Goal: Transaction & Acquisition: Purchase product/service

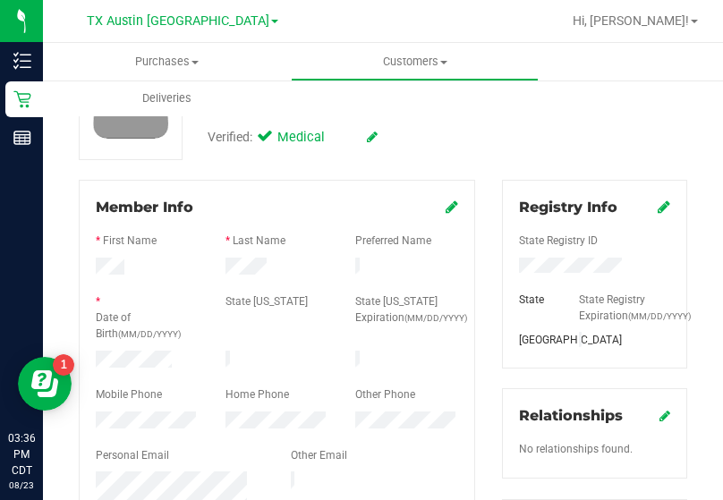
scroll to position [143, 0]
click at [589, 148] on div "Customer ID: 688235 Credit Available: $0.00 Verified: Medical" at bounding box center [382, 96] width 635 height 126
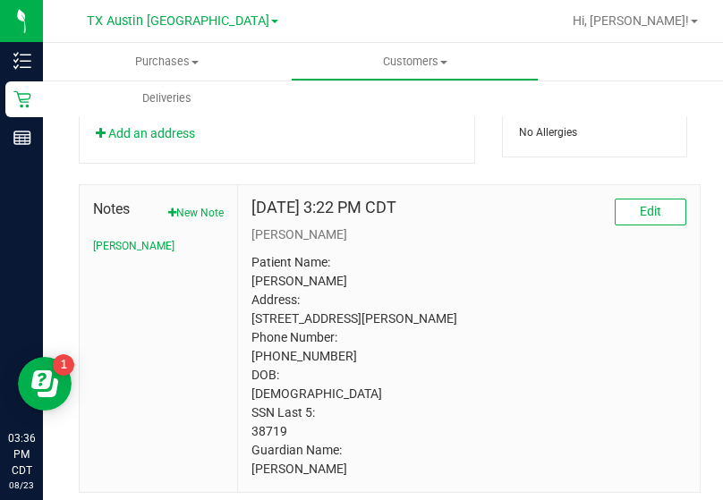
scroll to position [906, 0]
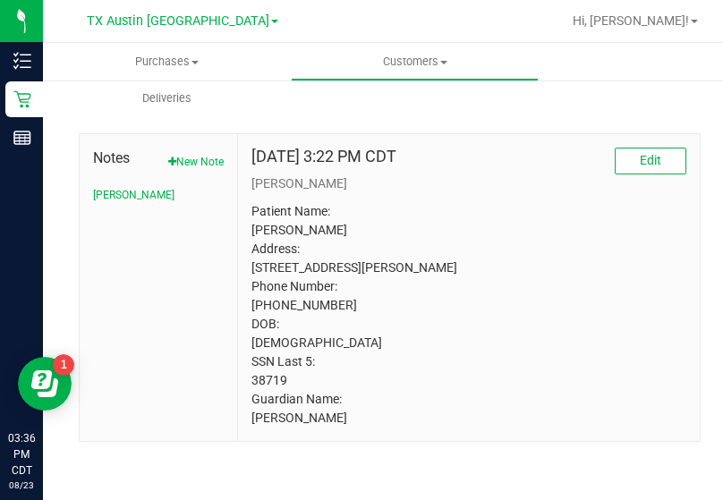
drag, startPoint x: 655, startPoint y: 366, endPoint x: 716, endPoint y: 334, distance: 68.8
click at [657, 367] on p "Patient Name: [PERSON_NAME] Address: [STREET_ADDRESS][PERSON_NAME] Phone Number…" at bounding box center [468, 314] width 435 height 225
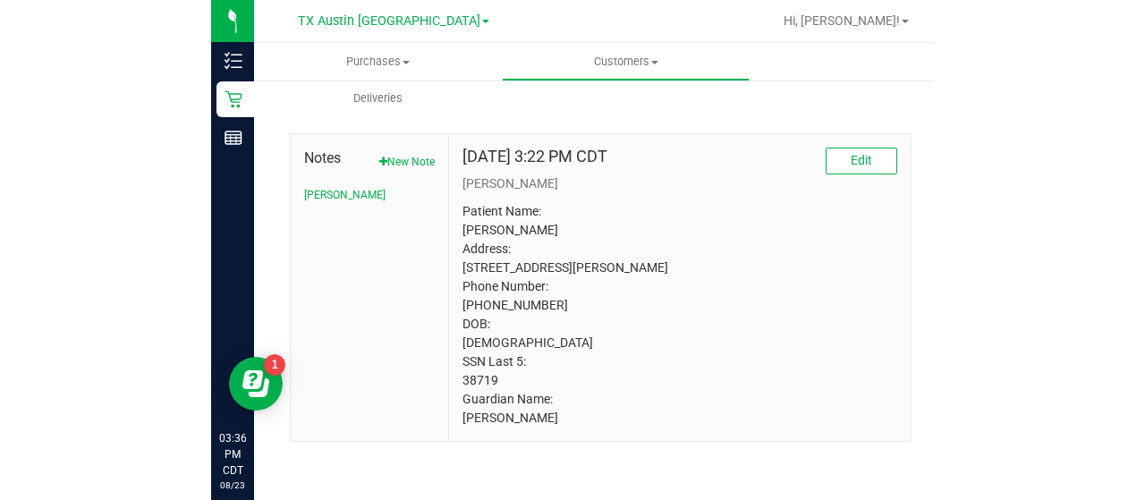
scroll to position [0, 0]
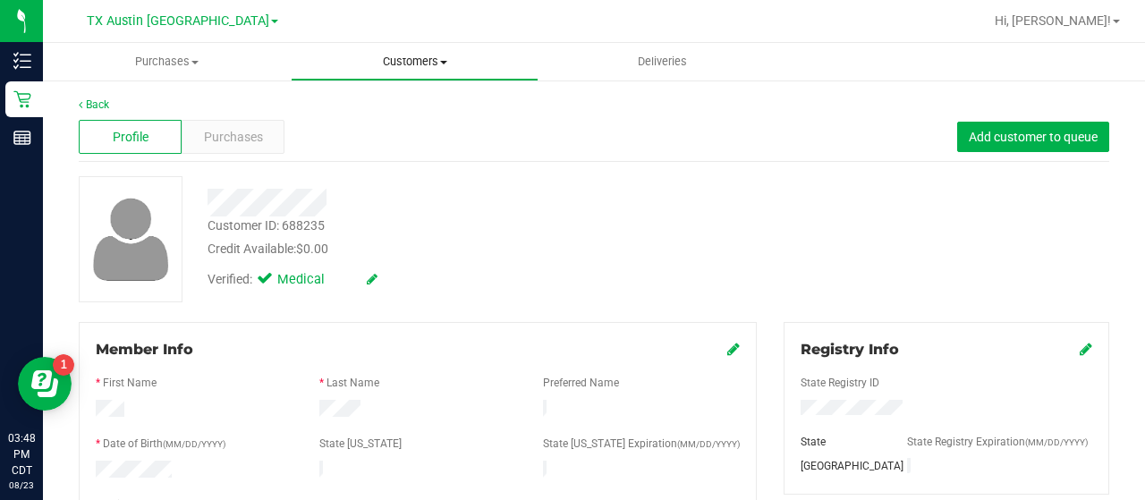
click at [421, 78] on uib-tab-heading "Customers All customers Add a new customer All physicians" at bounding box center [415, 62] width 246 height 36
click at [413, 94] on ul "All customers Add a new customer All physicians" at bounding box center [415, 129] width 248 height 97
click at [415, 64] on span "Customers" at bounding box center [415, 62] width 248 height 16
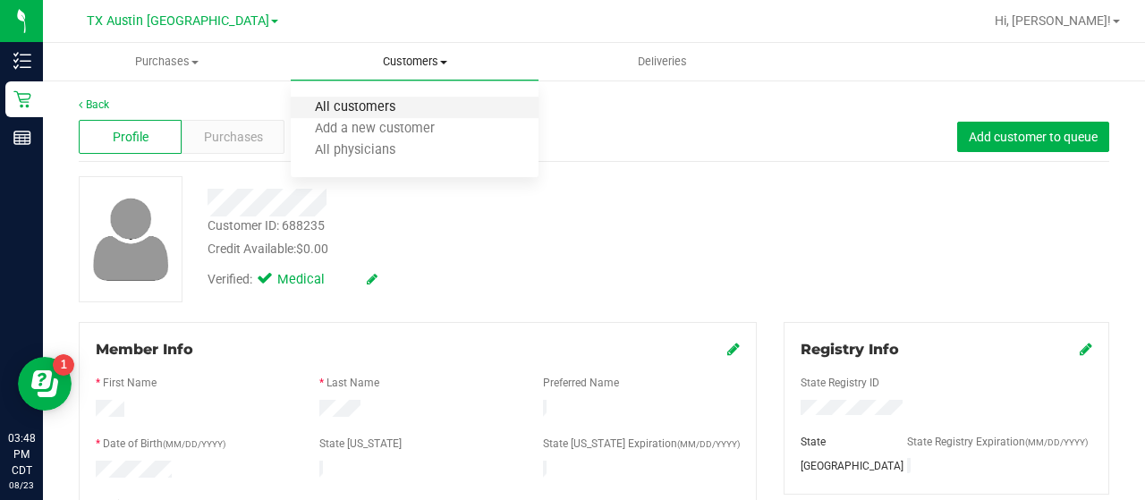
click at [381, 110] on span "All customers" at bounding box center [355, 107] width 129 height 15
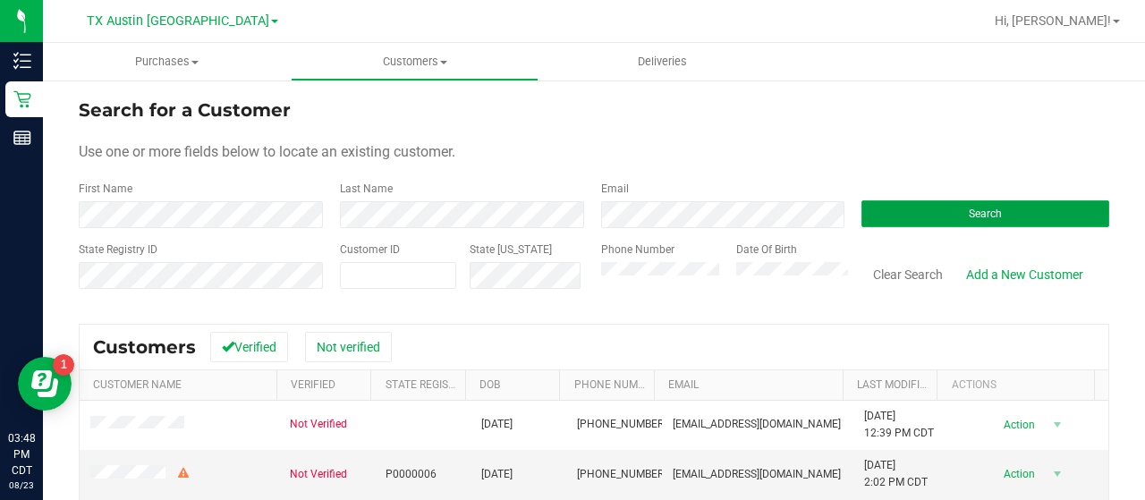
click at [941, 218] on button "Search" at bounding box center [985, 213] width 248 height 27
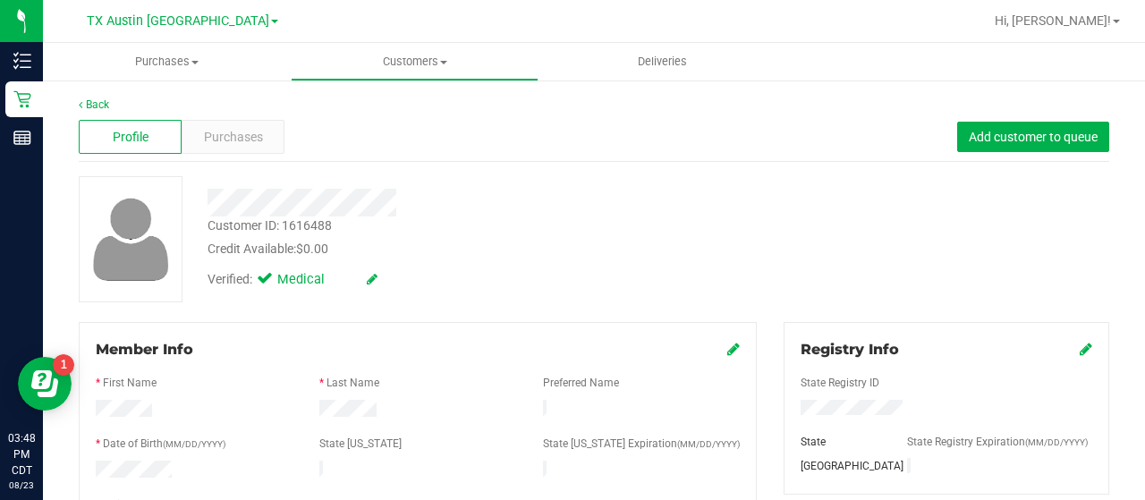
click at [267, 147] on div "Purchases" at bounding box center [233, 137] width 103 height 34
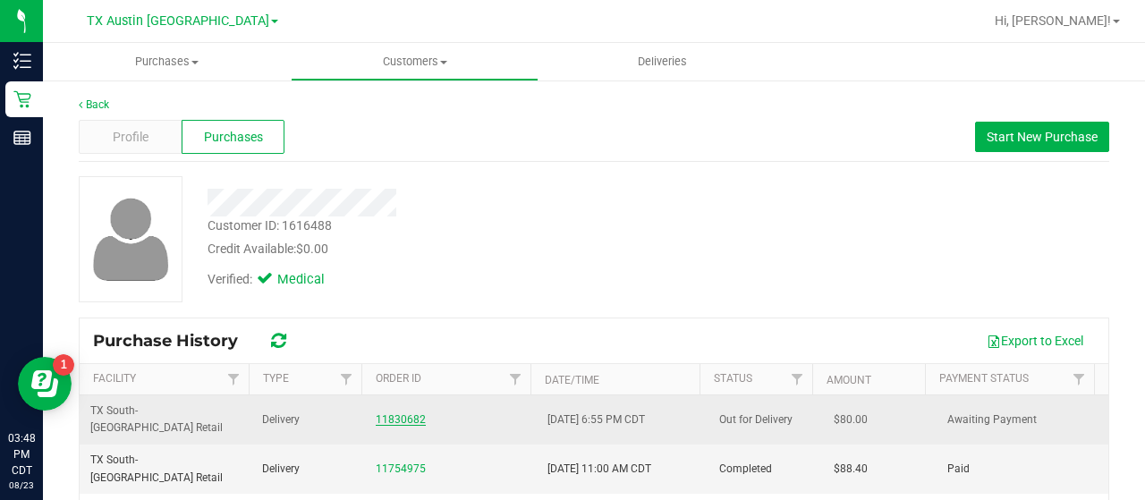
click at [376, 413] on link "11830682" at bounding box center [401, 419] width 50 height 13
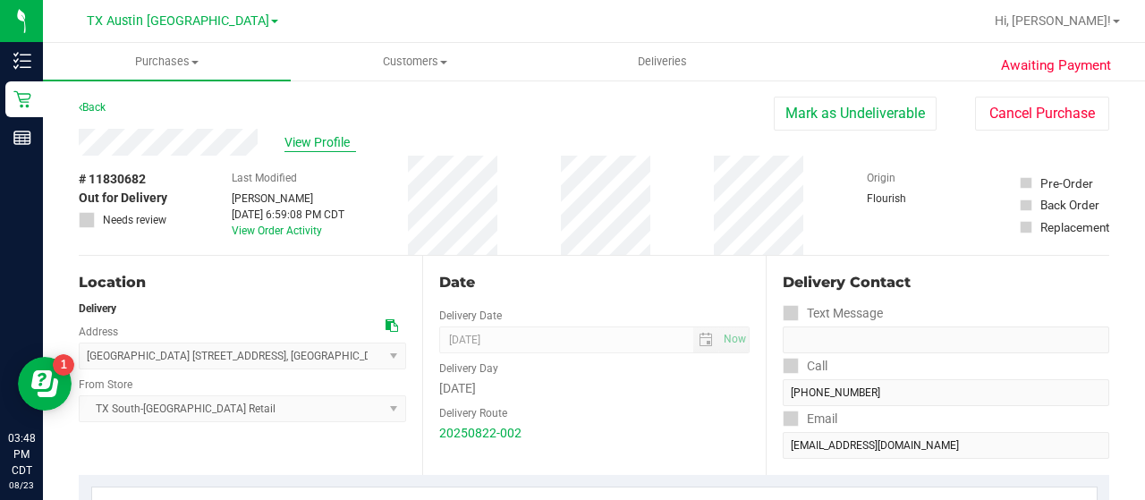
click at [332, 143] on span "View Profile" at bounding box center [320, 142] width 72 height 19
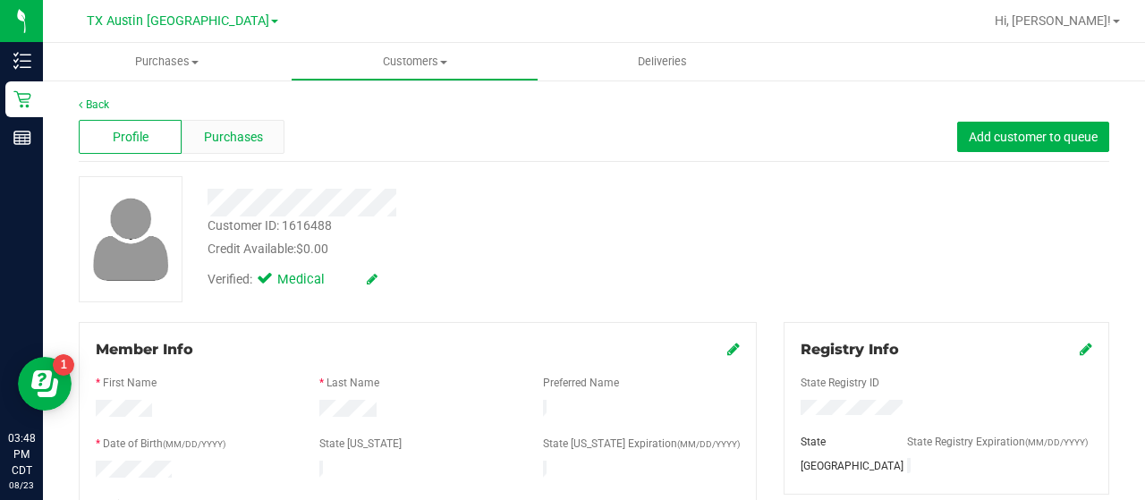
click at [249, 123] on div "Purchases" at bounding box center [233, 137] width 103 height 34
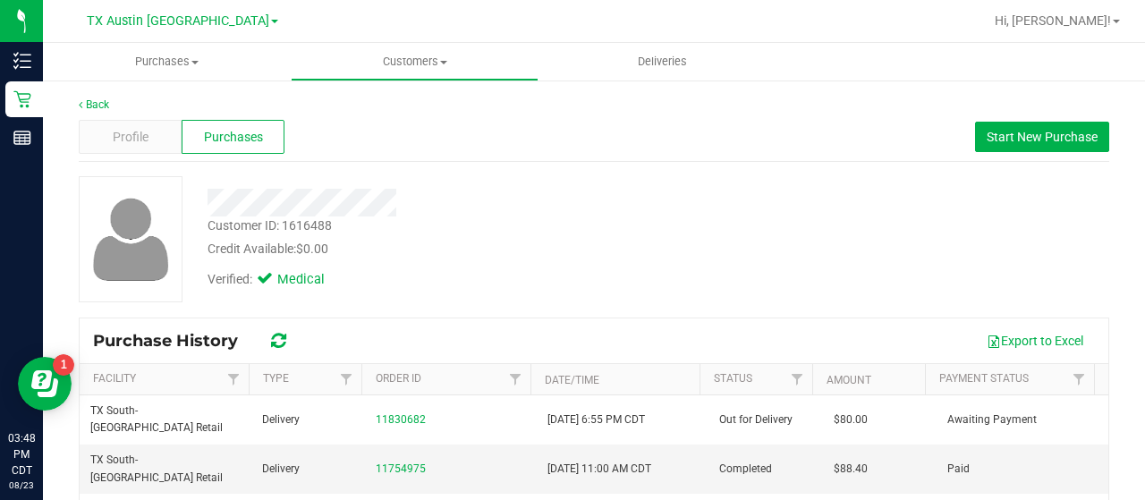
click at [559, 242] on div "Credit Available: $0.00" at bounding box center [459, 249] width 502 height 19
click at [1040, 135] on span "Start New Purchase" at bounding box center [1042, 137] width 111 height 14
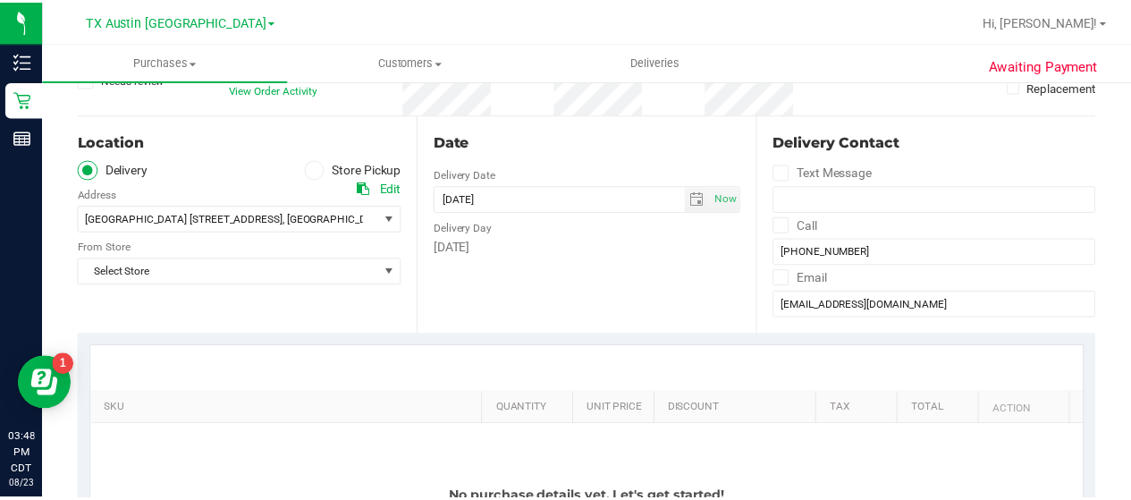
scroll to position [156, 0]
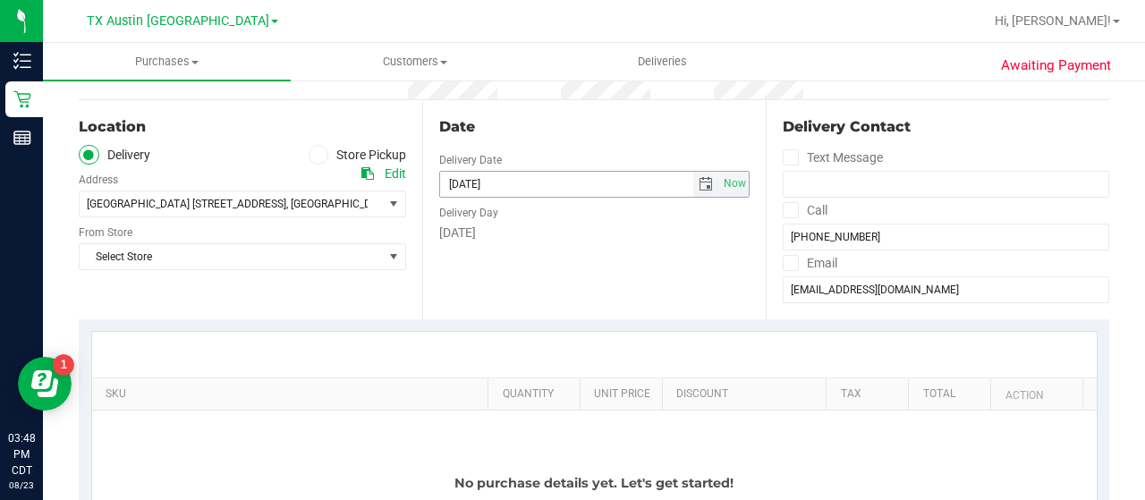
click at [694, 175] on span "select" at bounding box center [706, 184] width 26 height 25
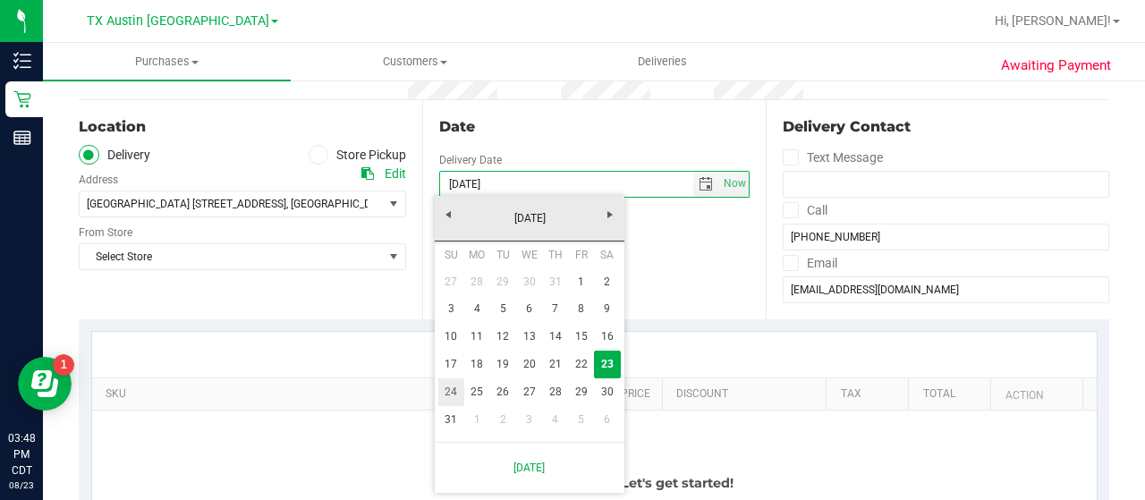
click at [451, 402] on link "24" at bounding box center [451, 392] width 26 height 28
type input "[DATE]"
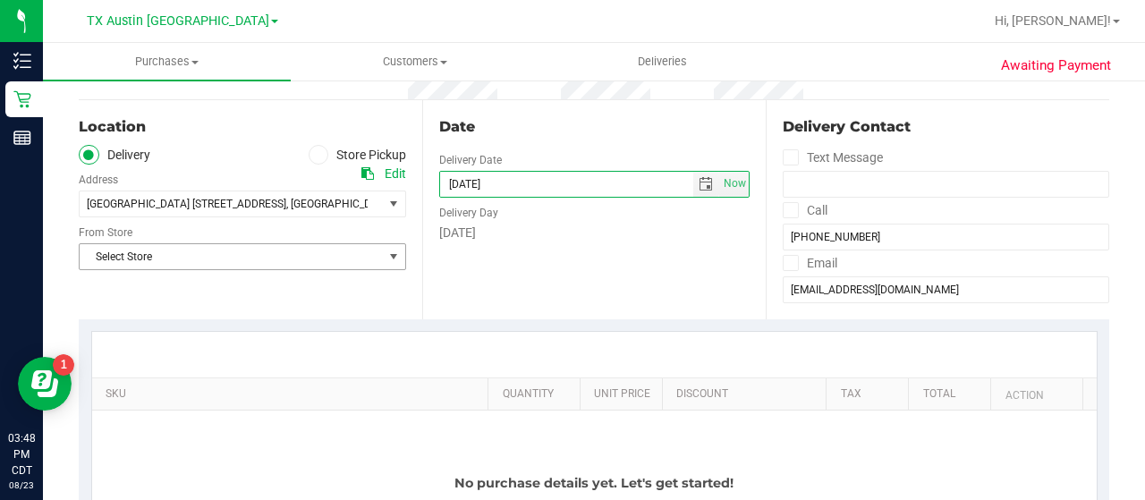
click at [259, 259] on span "Select Store" at bounding box center [231, 256] width 303 height 25
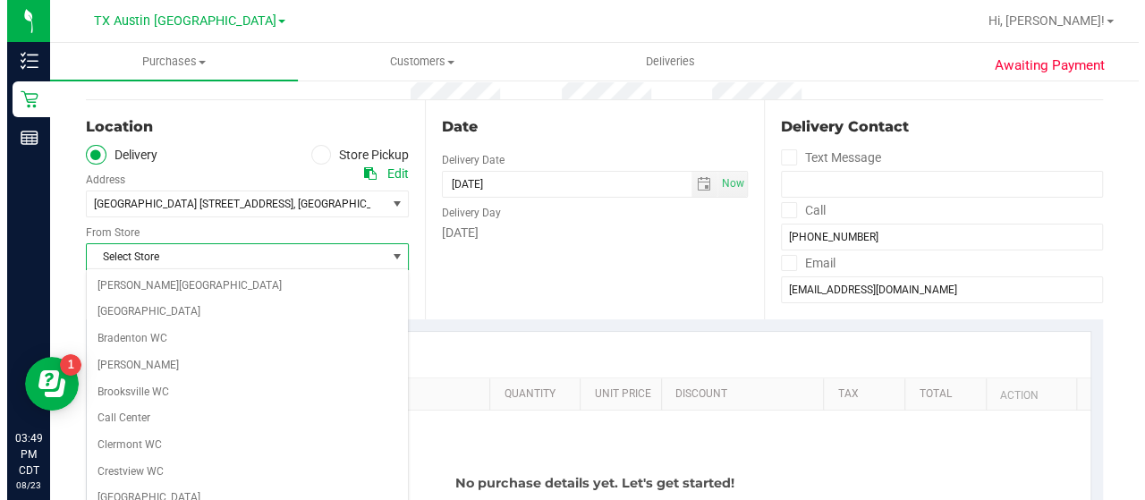
scroll to position [1265, 0]
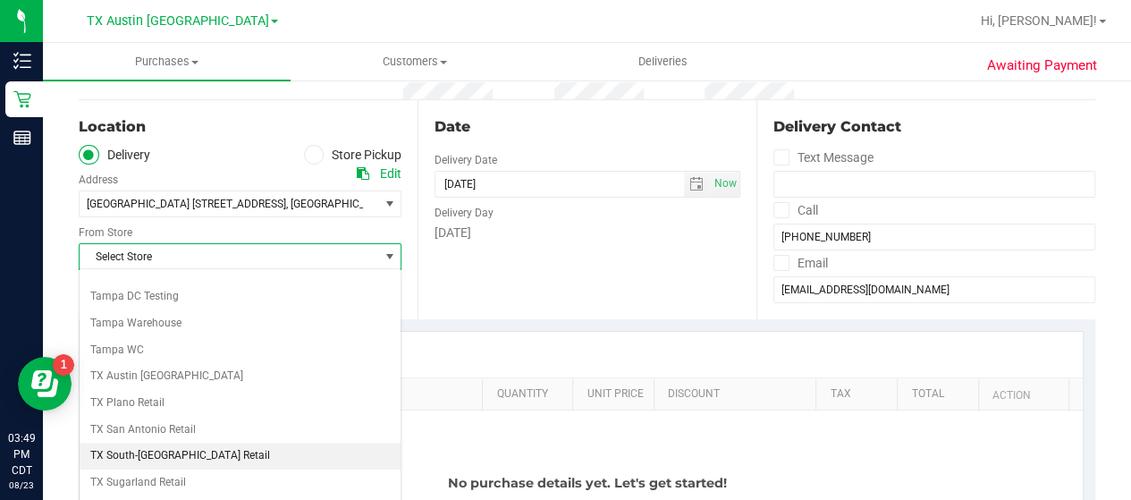
click at [127, 443] on li "TX South-[GEOGRAPHIC_DATA] Retail" at bounding box center [240, 456] width 321 height 27
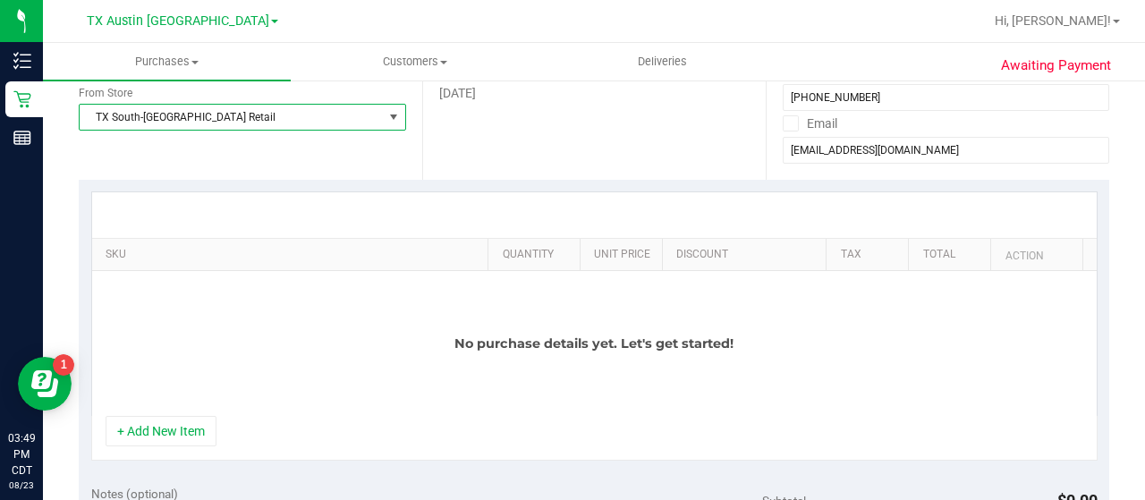
scroll to position [327, 0]
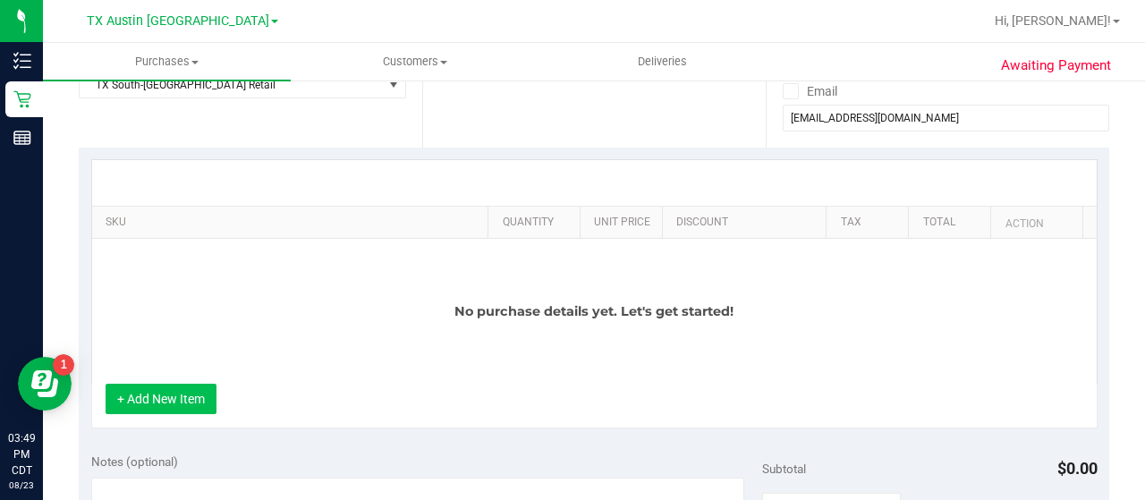
click at [168, 391] on button "+ Add New Item" at bounding box center [161, 399] width 111 height 30
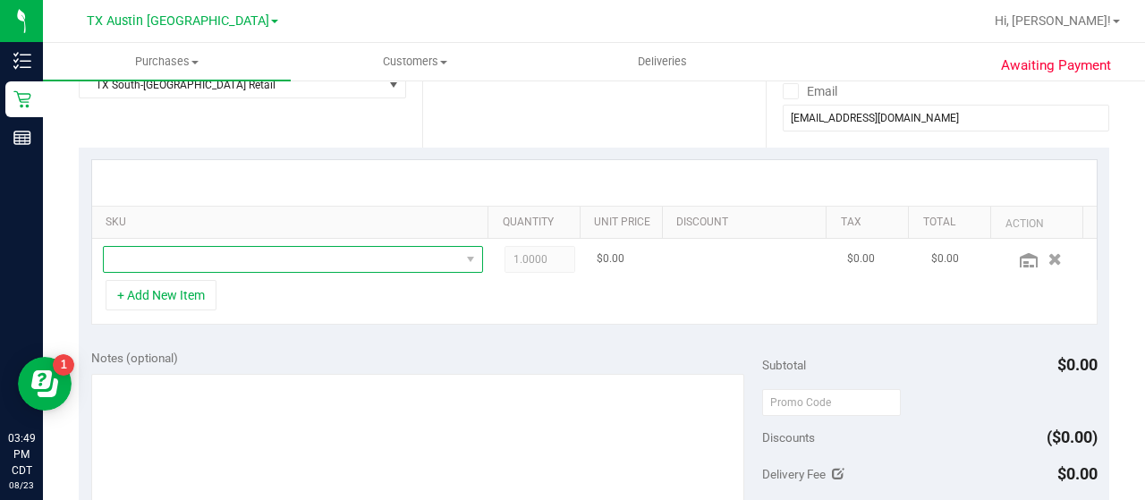
click at [322, 257] on span "NO DATA FOUND" at bounding box center [282, 259] width 356 height 25
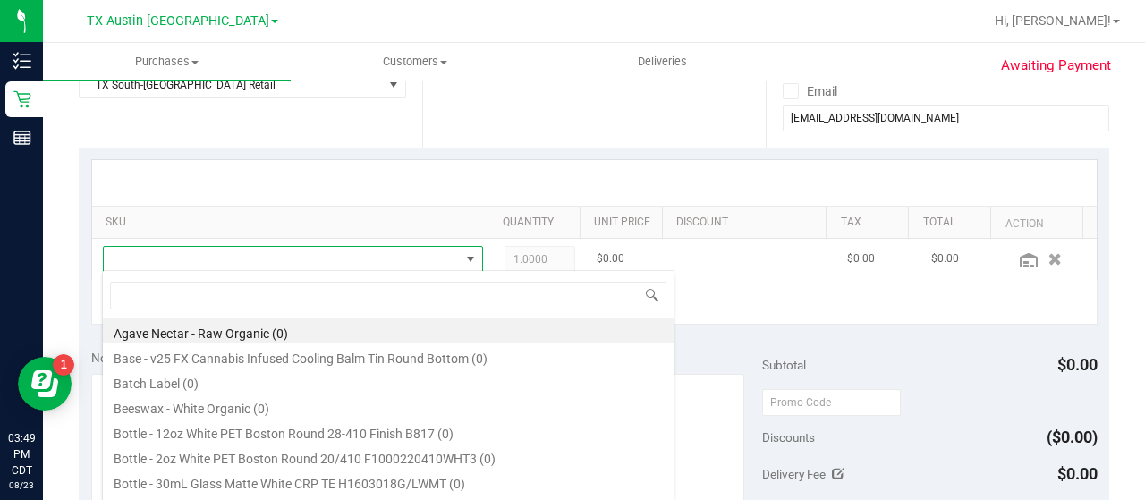
scroll to position [26, 360]
type input "green"
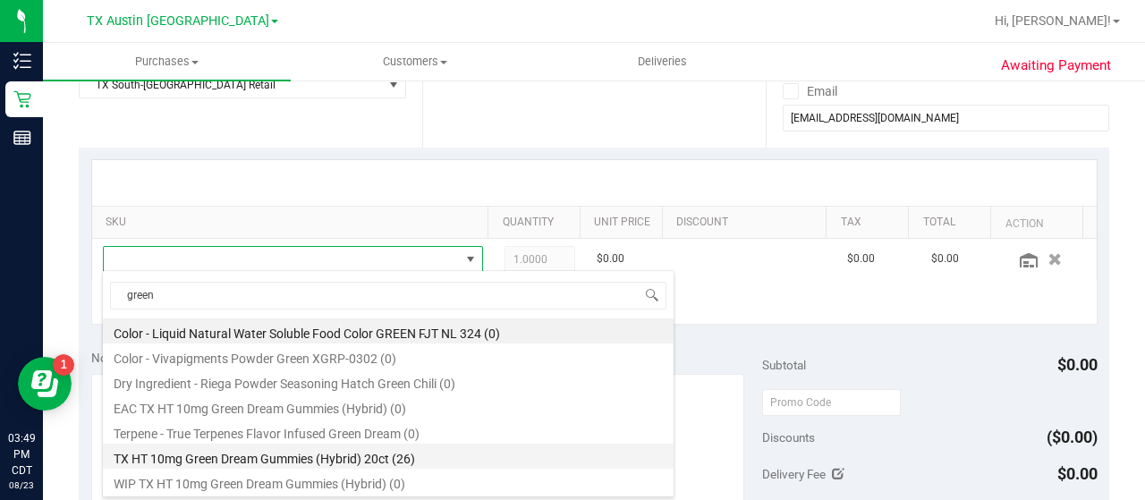
click at [444, 452] on li "TX HT 10mg Green Dream Gummies (Hybrid) 20ct (26)" at bounding box center [388, 456] width 571 height 25
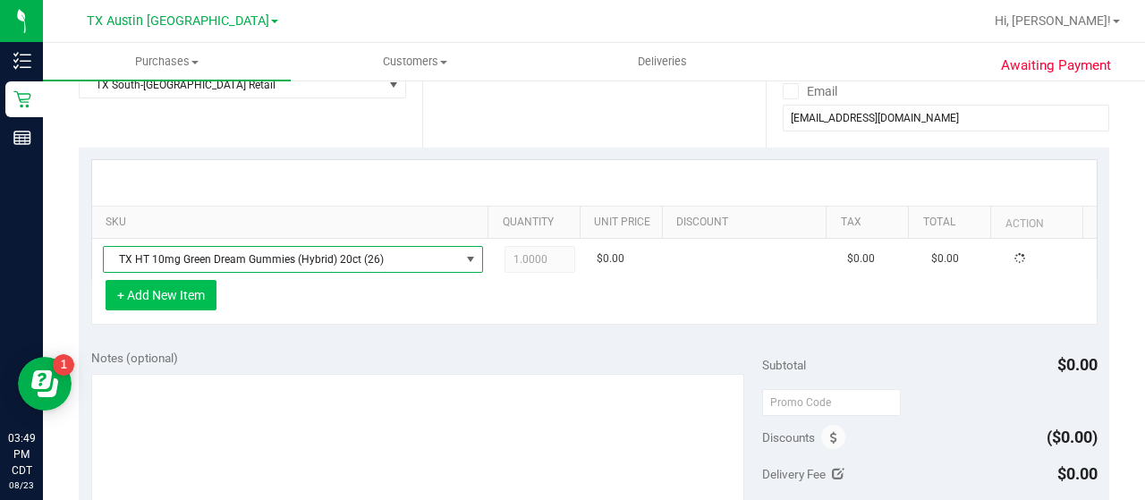
click at [186, 301] on button "+ Add New Item" at bounding box center [161, 295] width 111 height 30
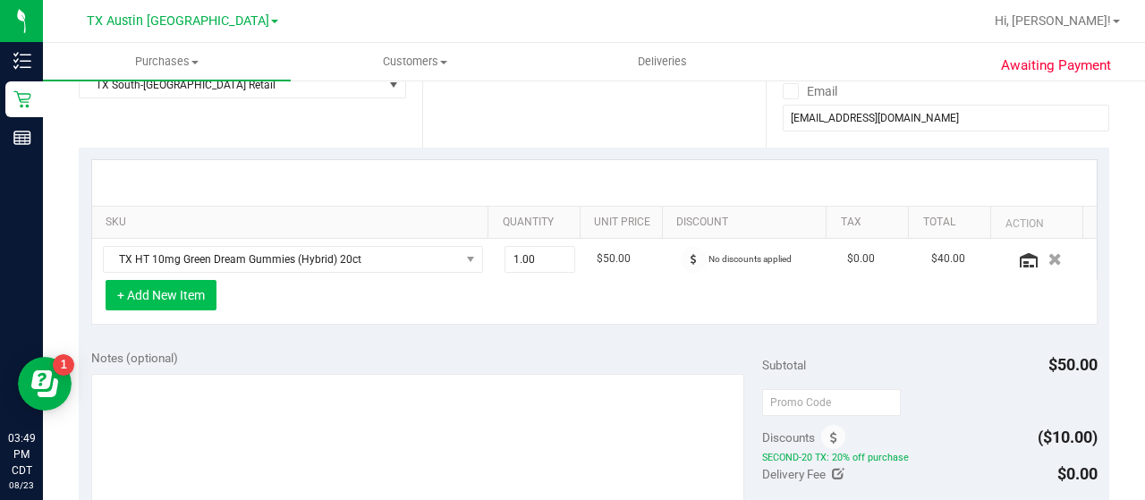
click at [147, 291] on button "+ Add New Item" at bounding box center [161, 295] width 111 height 30
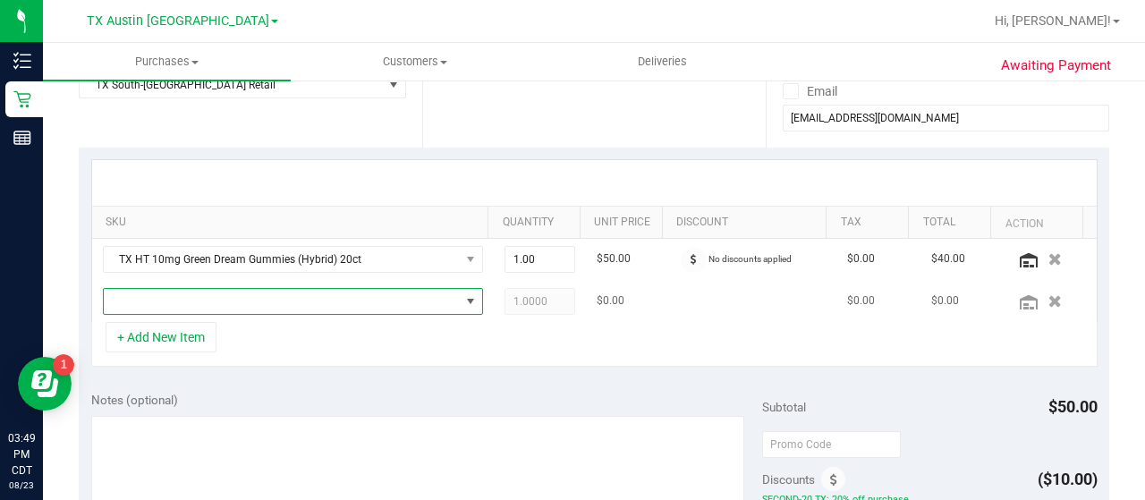
click at [261, 303] on span "NO DATA FOUND" at bounding box center [282, 301] width 356 height 25
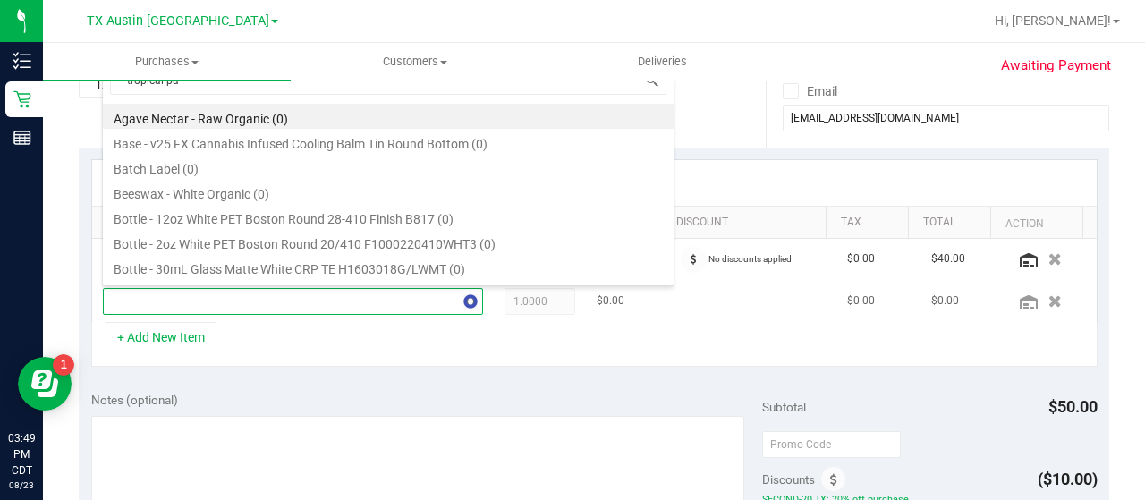
type input "tropical par"
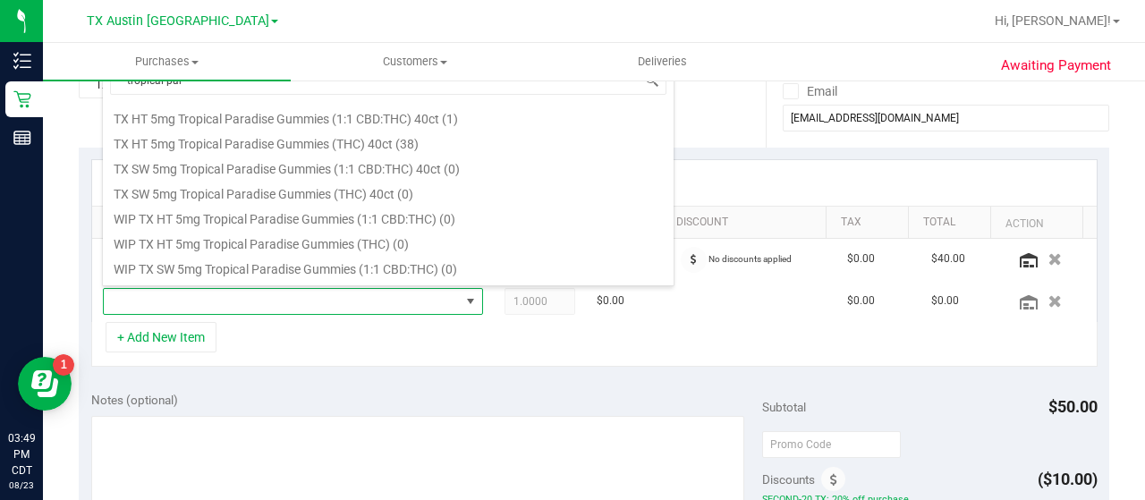
scroll to position [290, 0]
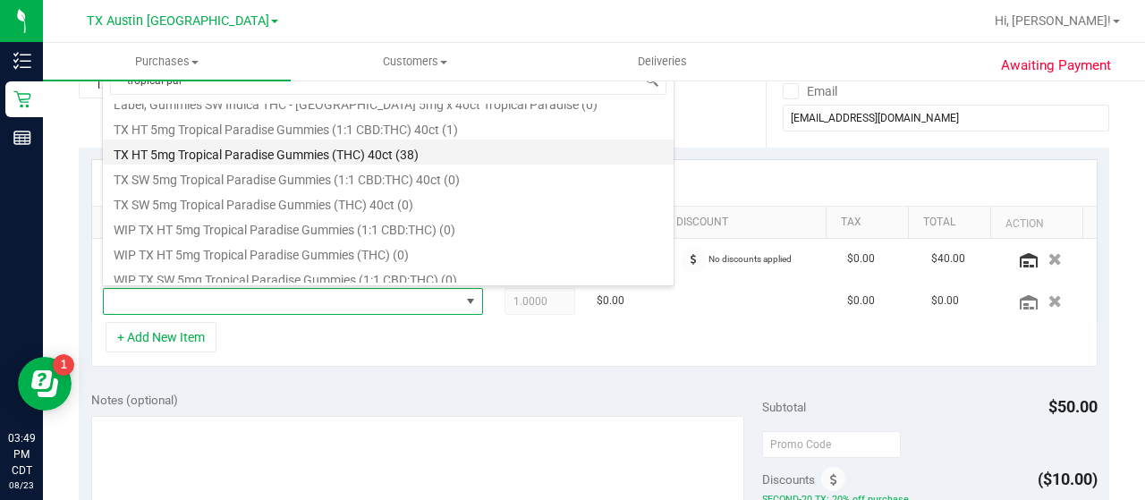
click at [397, 146] on li "TX HT 5mg Tropical Paradise Gummies (THC) 40ct (38)" at bounding box center [388, 152] width 571 height 25
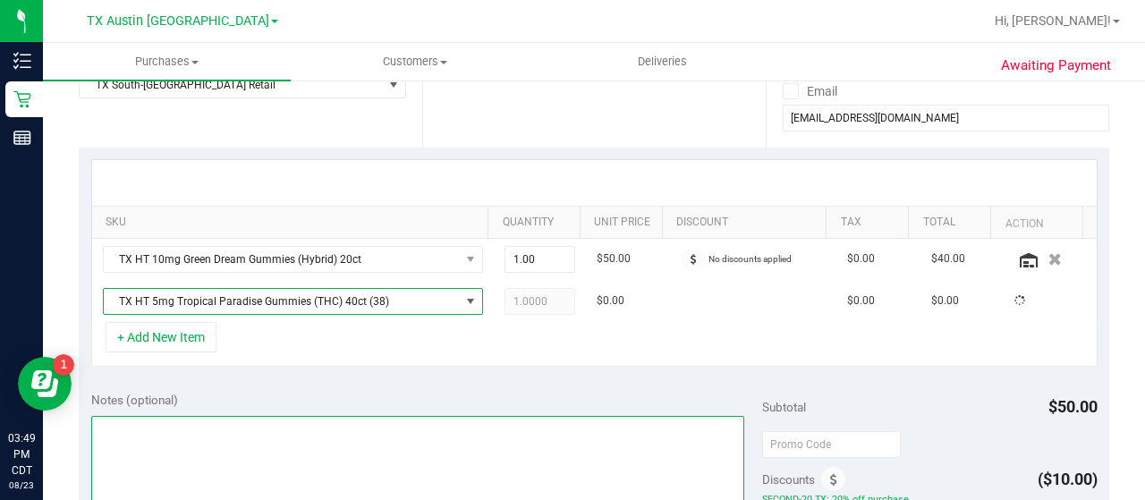
click at [286, 418] on textarea at bounding box center [417, 502] width 653 height 172
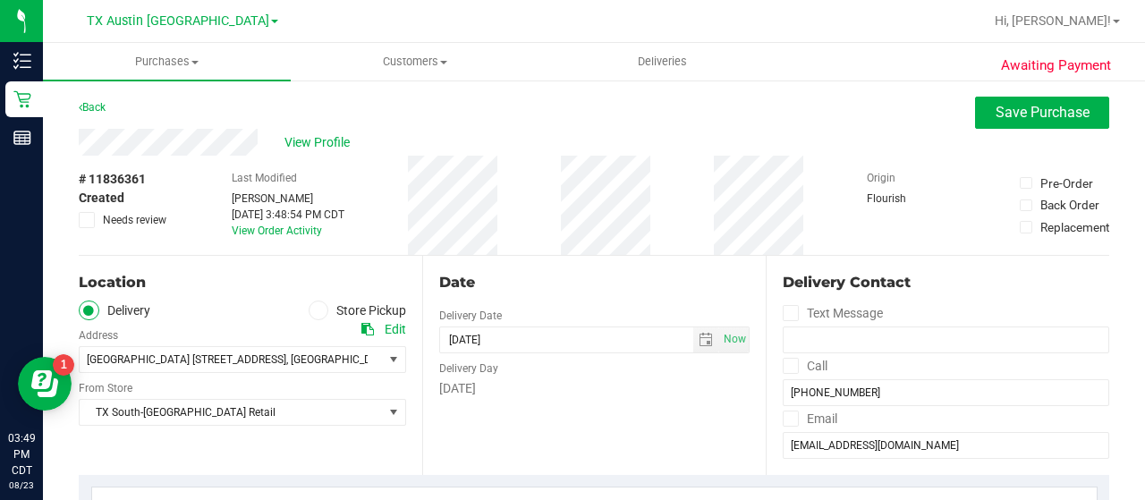
scroll to position [450, 0]
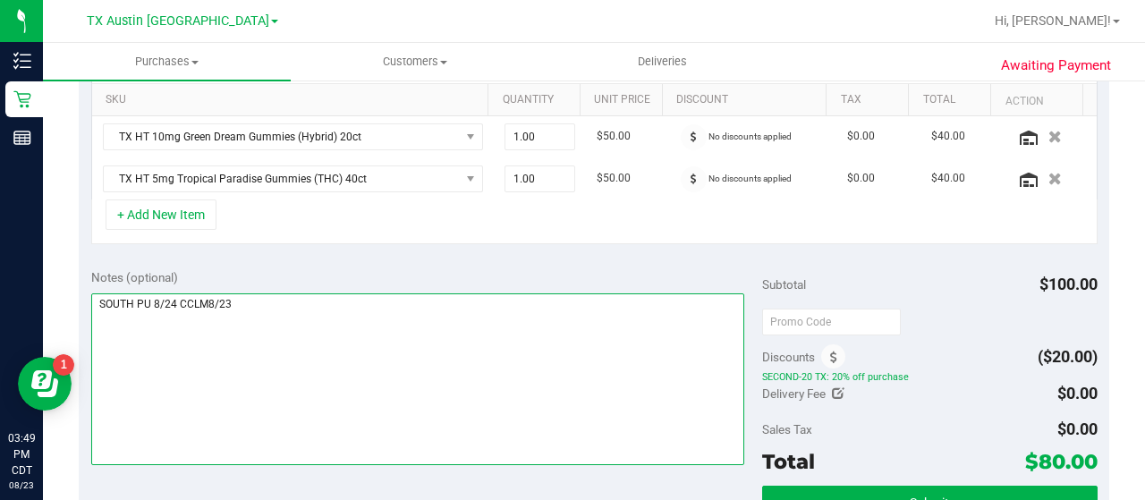
type textarea "SOUTH PU 8/24 CCLM8/23"
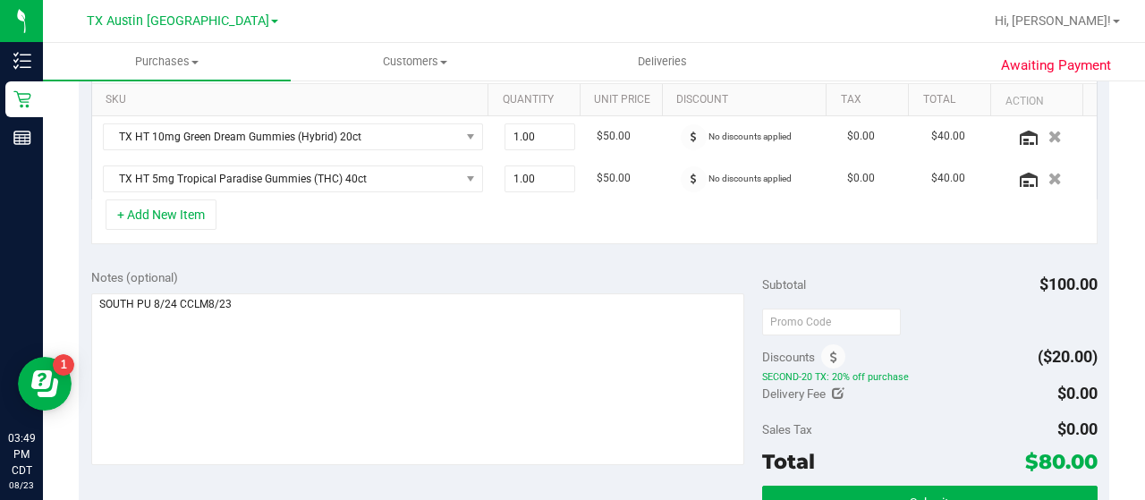
click at [823, 476] on div "Subtotal $100.00 Discounts ($20.00) SECOND-20 TX: 20% off purchase Delivery Fee…" at bounding box center [929, 417] width 335 height 298
click at [820, 486] on button "Submit" at bounding box center [929, 502] width 335 height 32
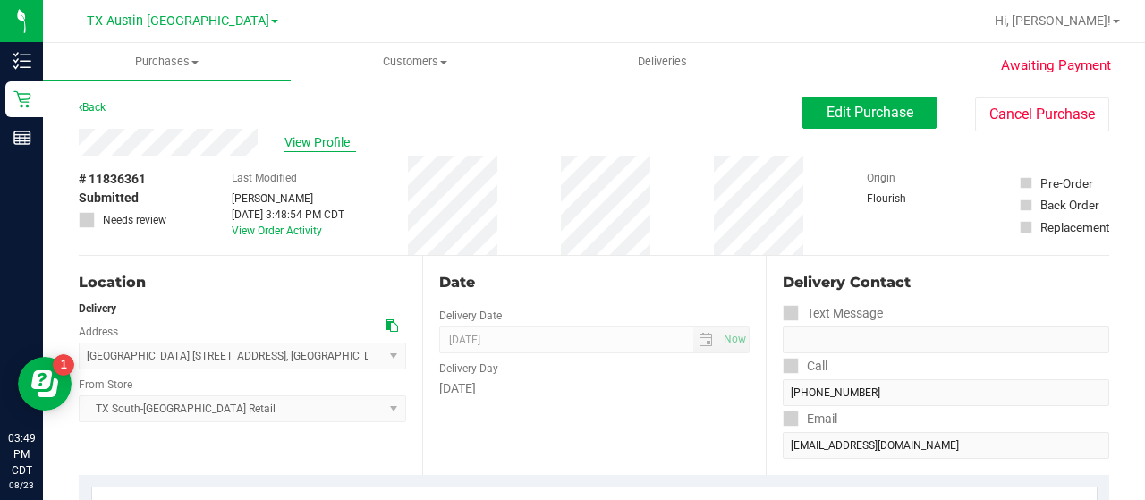
click at [324, 134] on span "View Profile" at bounding box center [320, 142] width 72 height 19
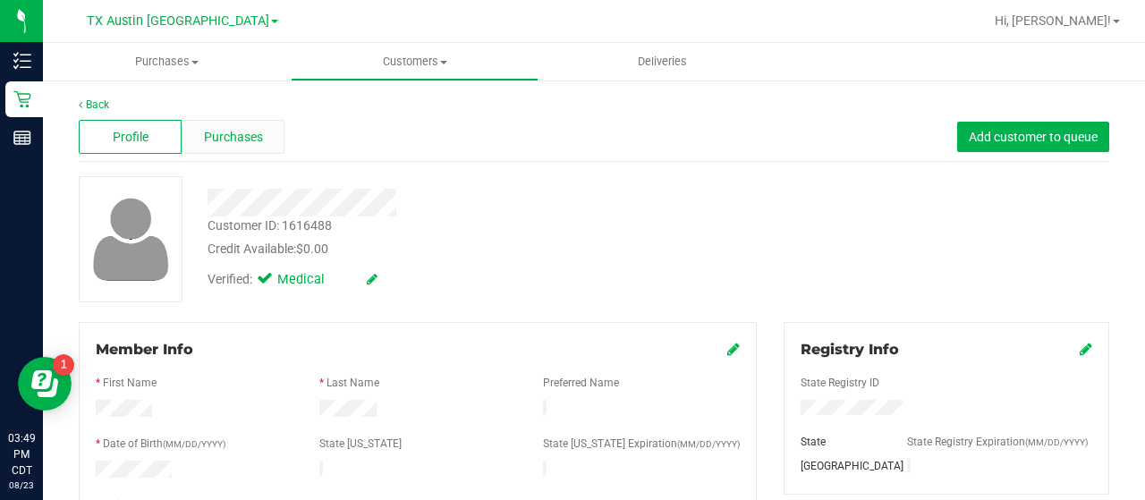
click at [272, 146] on div "Purchases" at bounding box center [233, 137] width 103 height 34
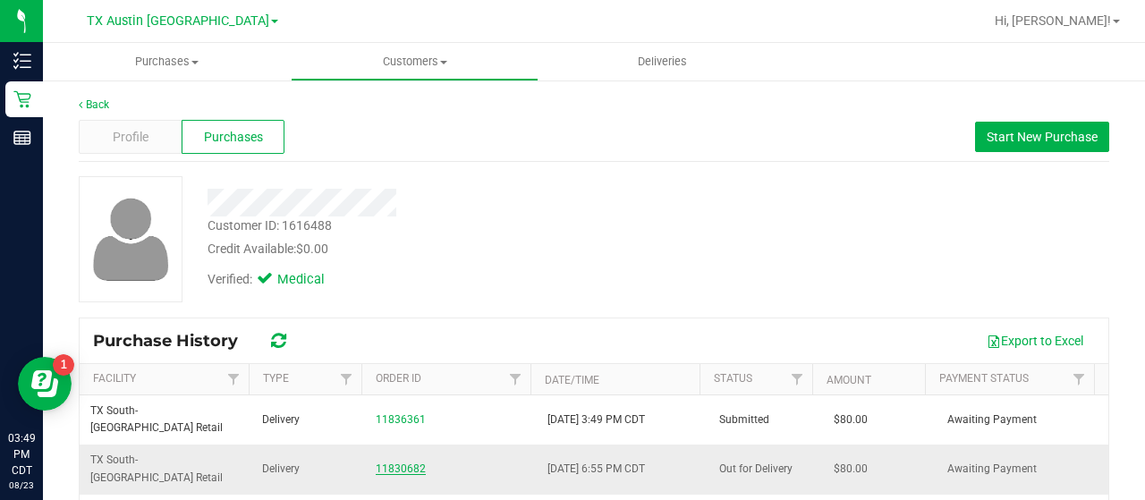
click at [415, 462] on link "11830682" at bounding box center [401, 468] width 50 height 13
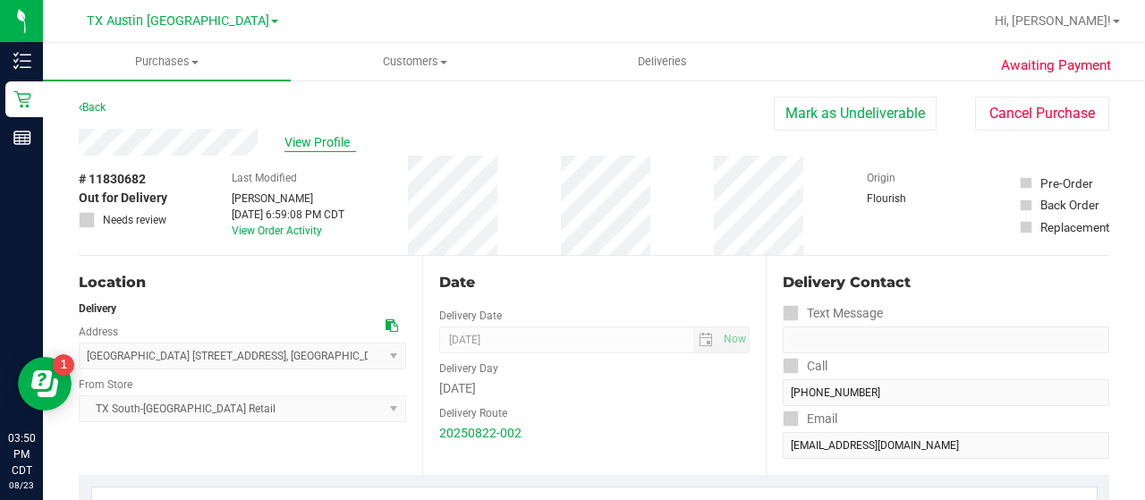
click at [325, 149] on span "View Profile" at bounding box center [320, 142] width 72 height 19
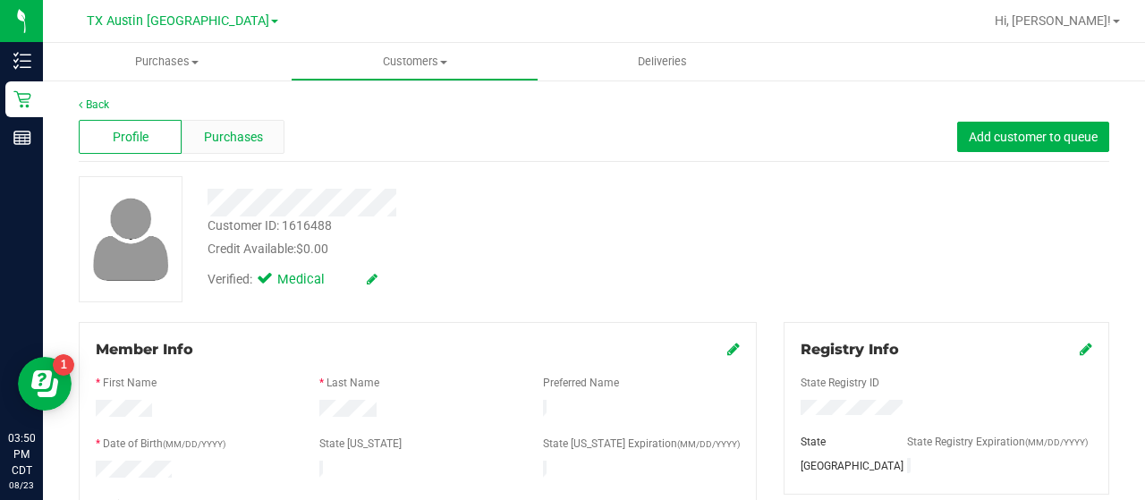
click at [210, 133] on span "Purchases" at bounding box center [233, 137] width 59 height 19
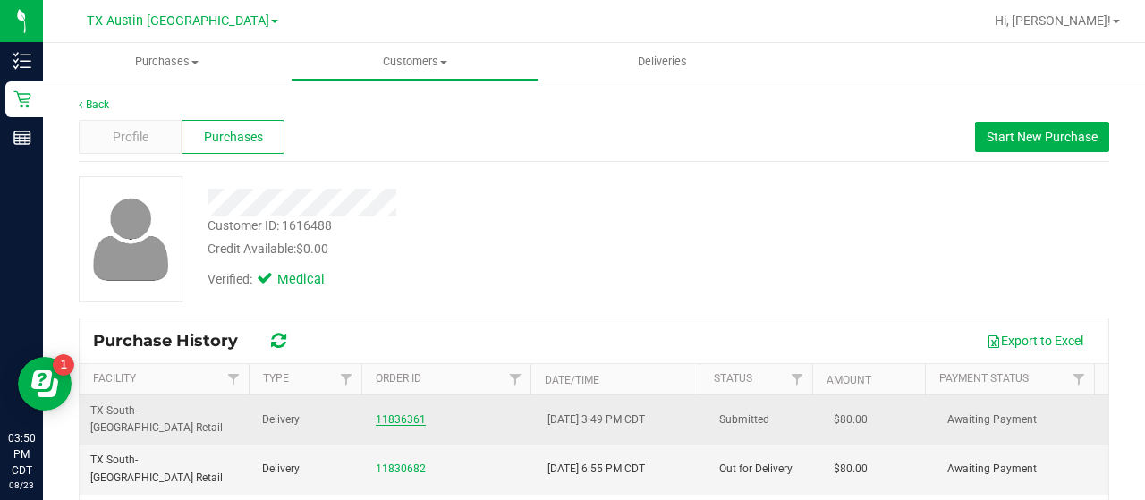
click at [392, 413] on link "11836361" at bounding box center [401, 419] width 50 height 13
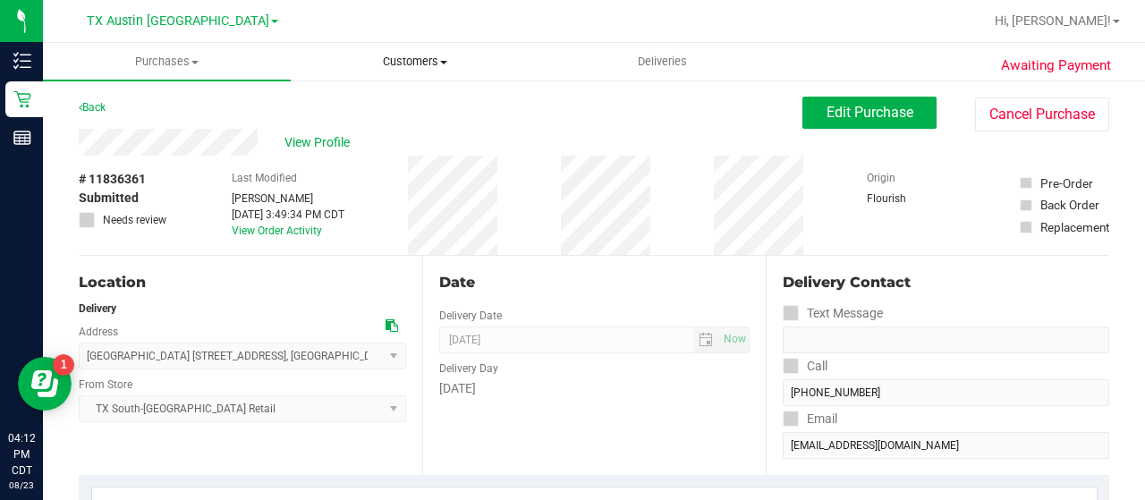
click at [411, 74] on uib-tab-heading "Customers All customers Add a new customer All physicians" at bounding box center [415, 62] width 246 height 36
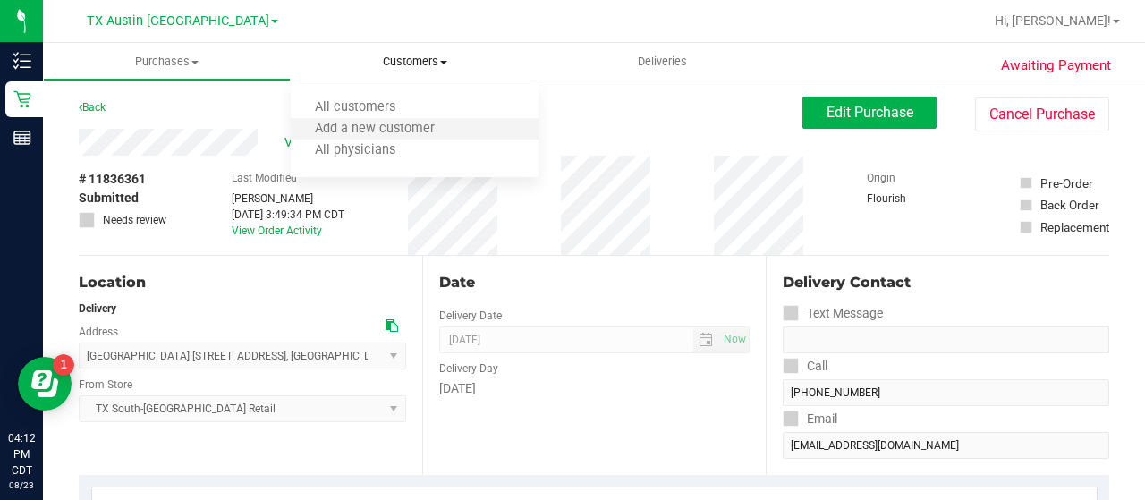
click at [381, 119] on li "Add a new customer" at bounding box center [415, 129] width 248 height 21
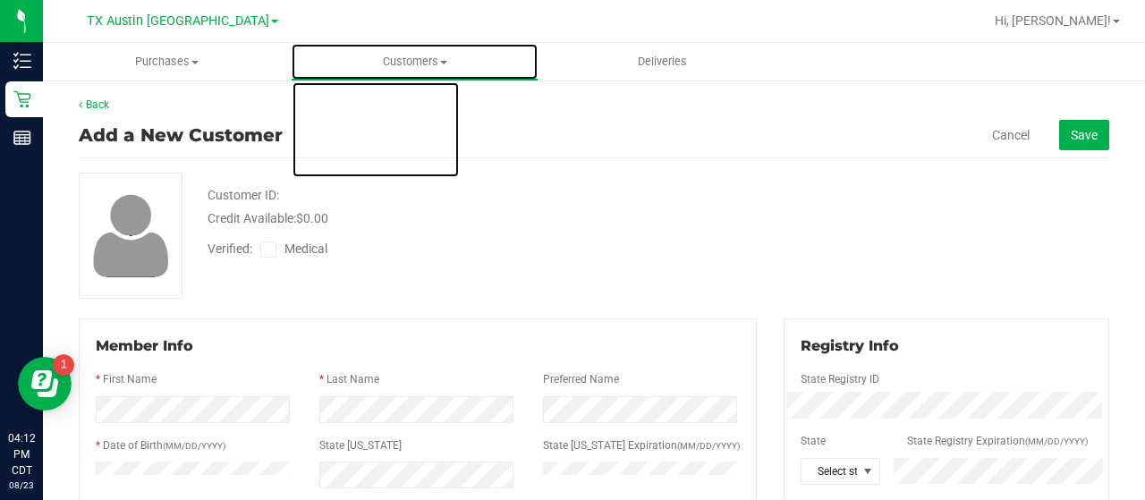
click at [415, 64] on span "Customers" at bounding box center [415, 62] width 246 height 16
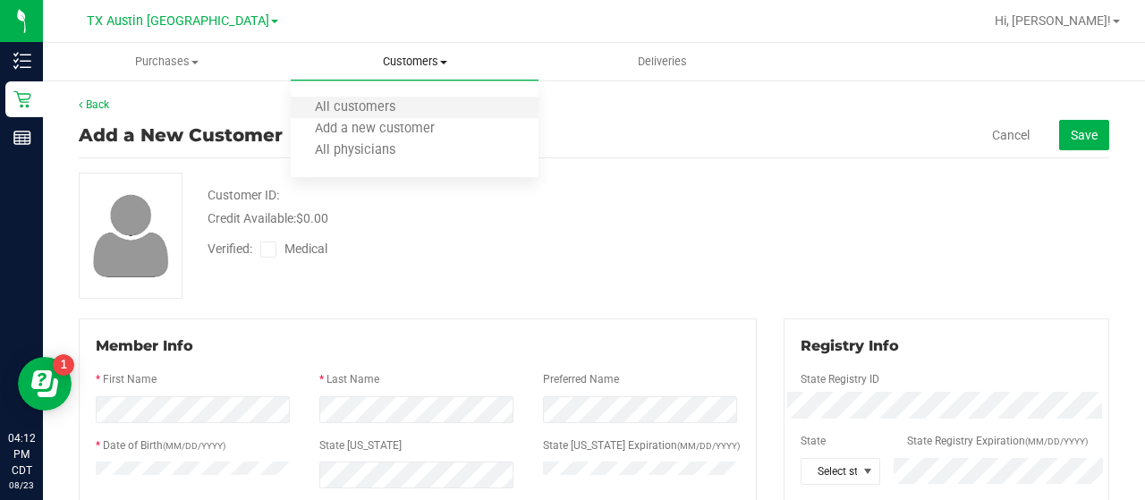
click at [379, 97] on li "All customers" at bounding box center [415, 107] width 248 height 21
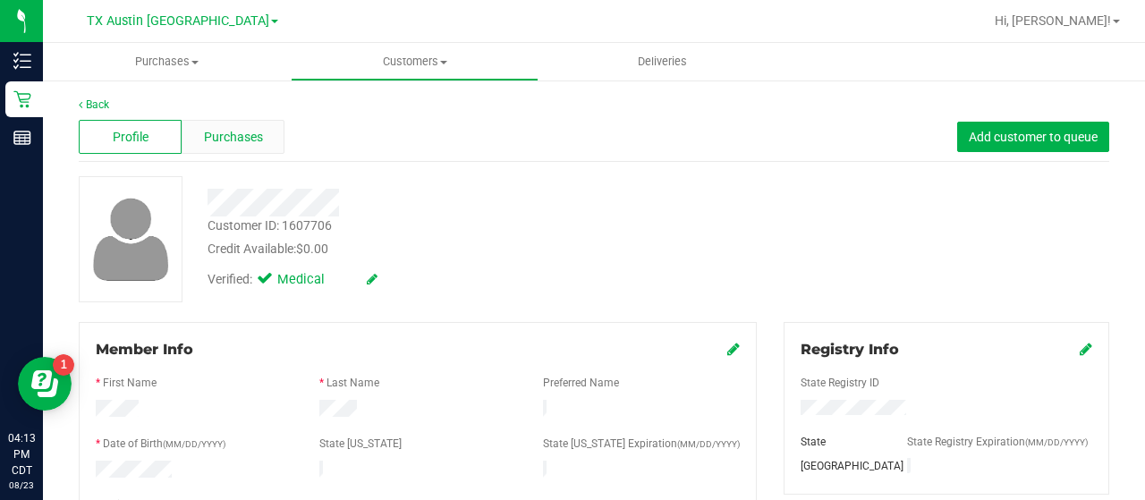
click at [220, 133] on span "Purchases" at bounding box center [233, 137] width 59 height 19
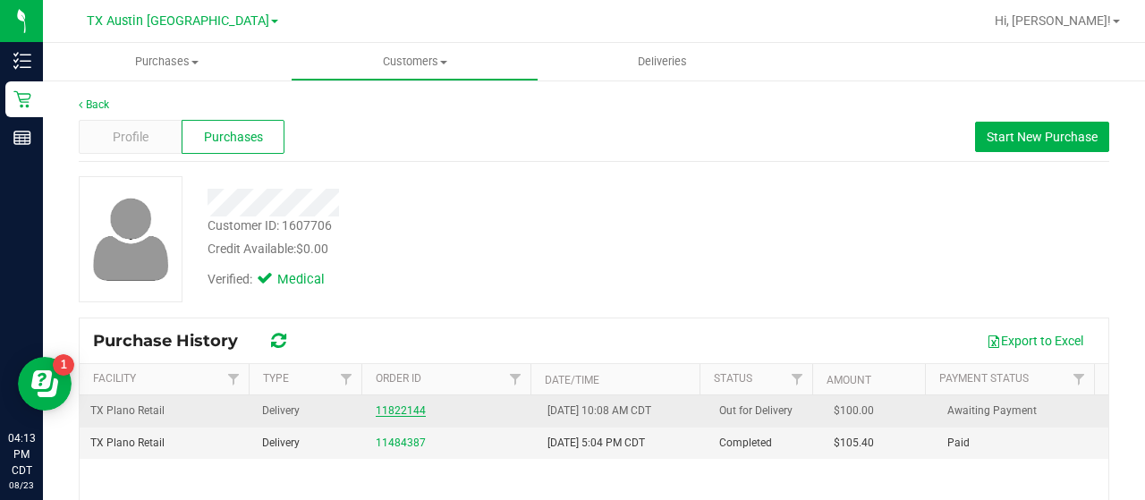
click at [400, 405] on link "11822144" at bounding box center [401, 410] width 50 height 13
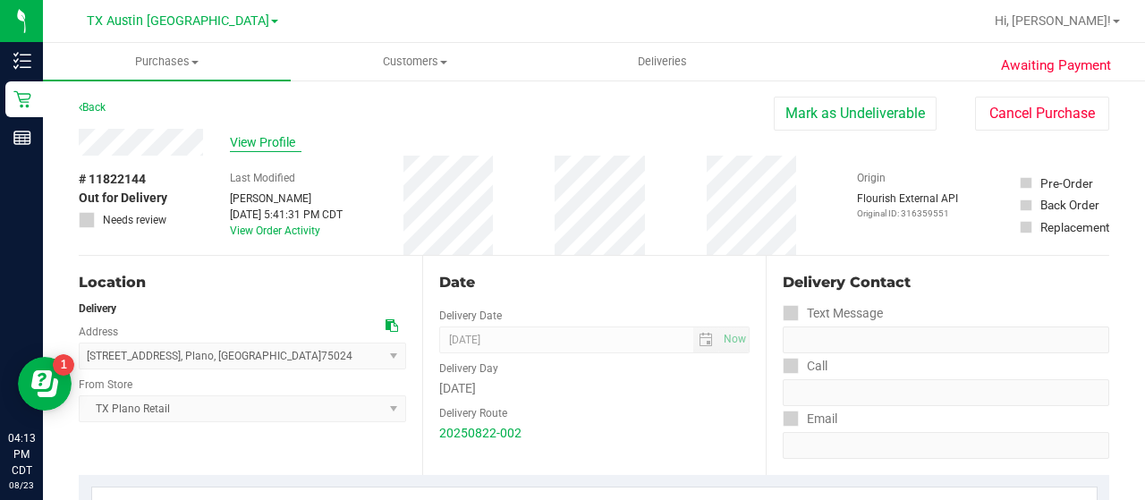
click at [256, 136] on span "View Profile" at bounding box center [266, 142] width 72 height 19
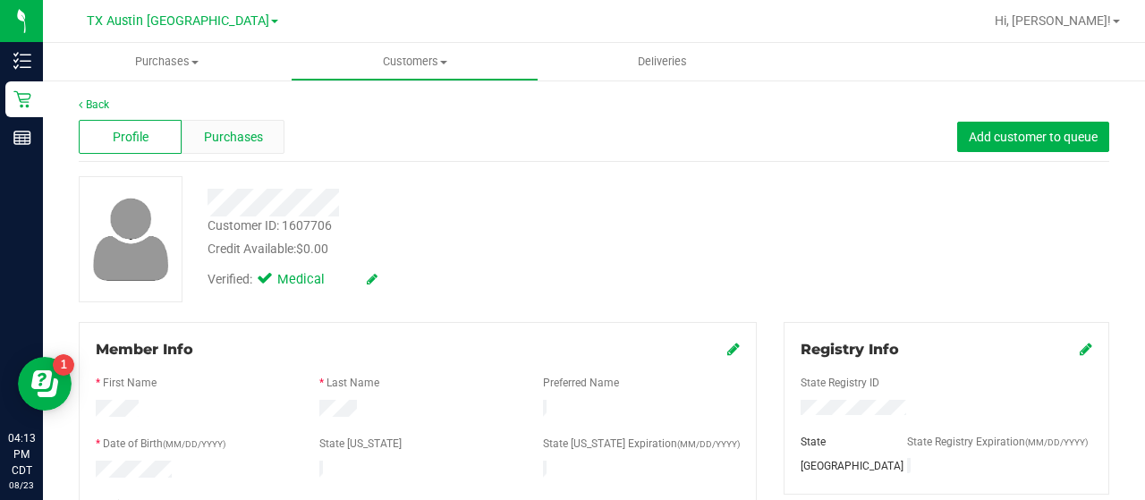
drag, startPoint x: 240, startPoint y: 174, endPoint x: 245, endPoint y: 138, distance: 37.1
click at [245, 138] on span "Purchases" at bounding box center [233, 137] width 59 height 19
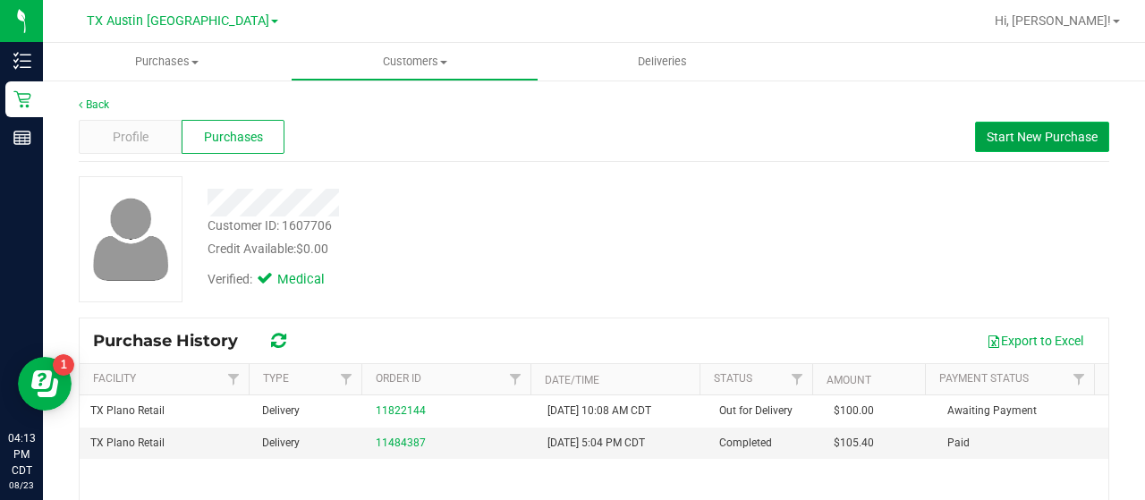
click at [1045, 143] on span "Start New Purchase" at bounding box center [1042, 137] width 111 height 14
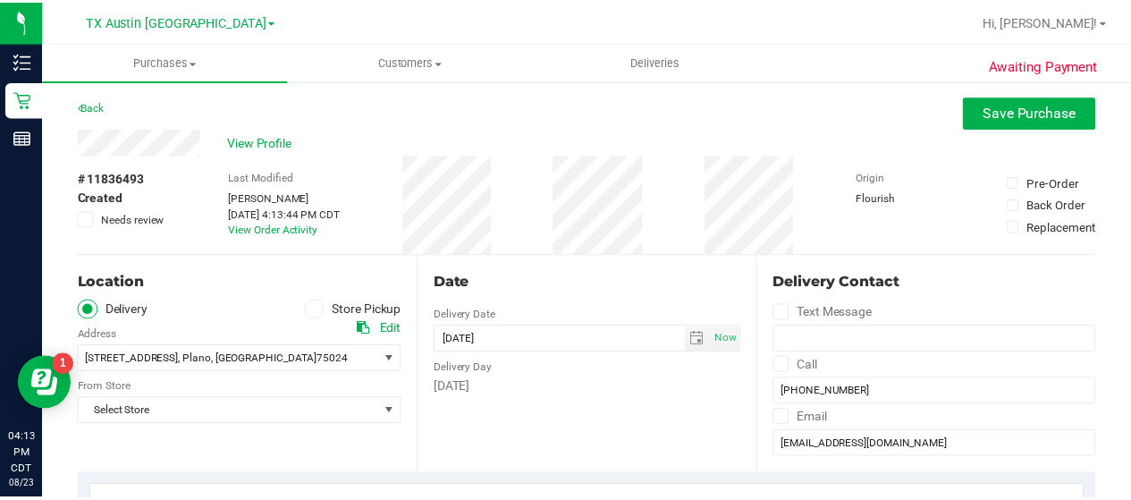
scroll to position [153, 0]
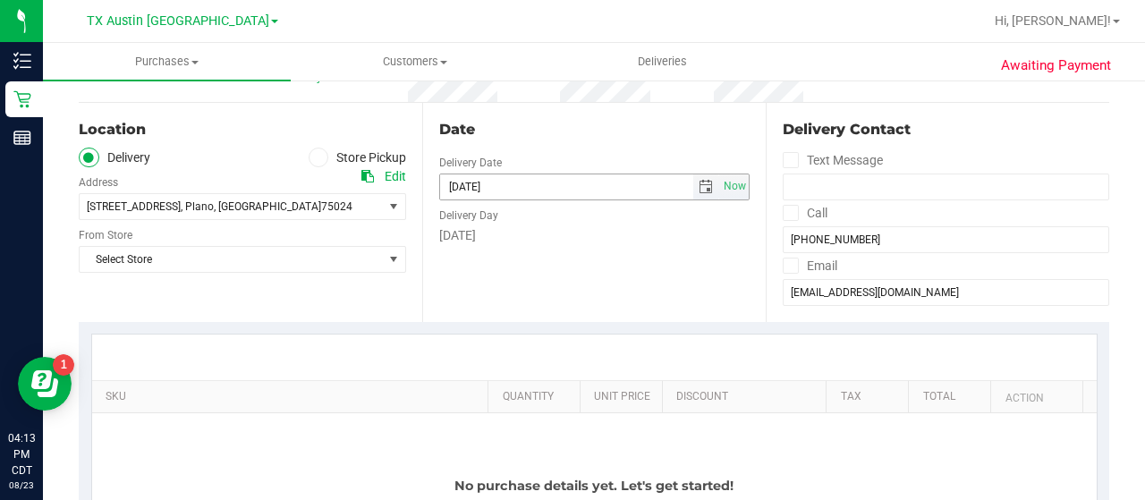
click at [699, 185] on span "select" at bounding box center [706, 187] width 14 height 14
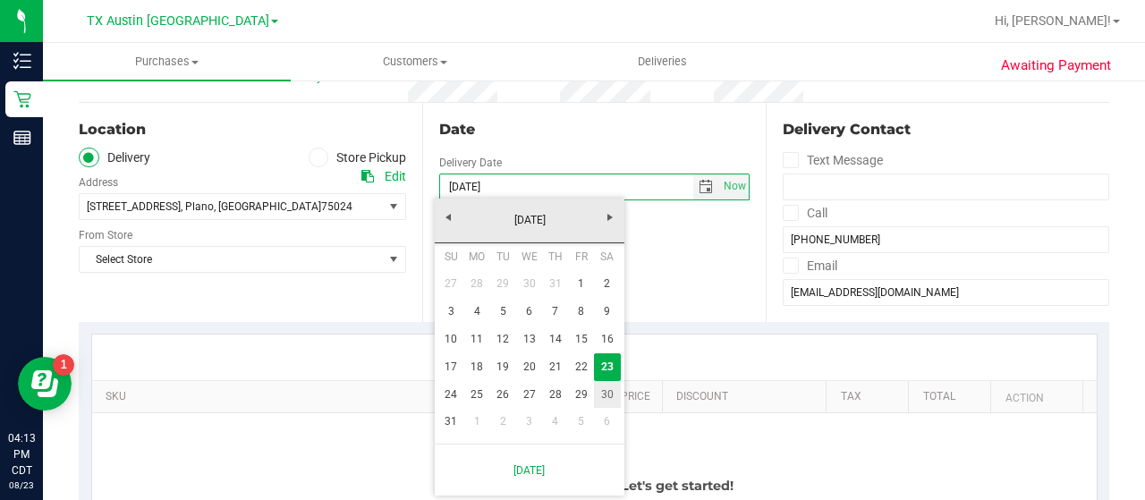
click at [603, 396] on link "30" at bounding box center [607, 395] width 26 height 28
type input "[DATE]"
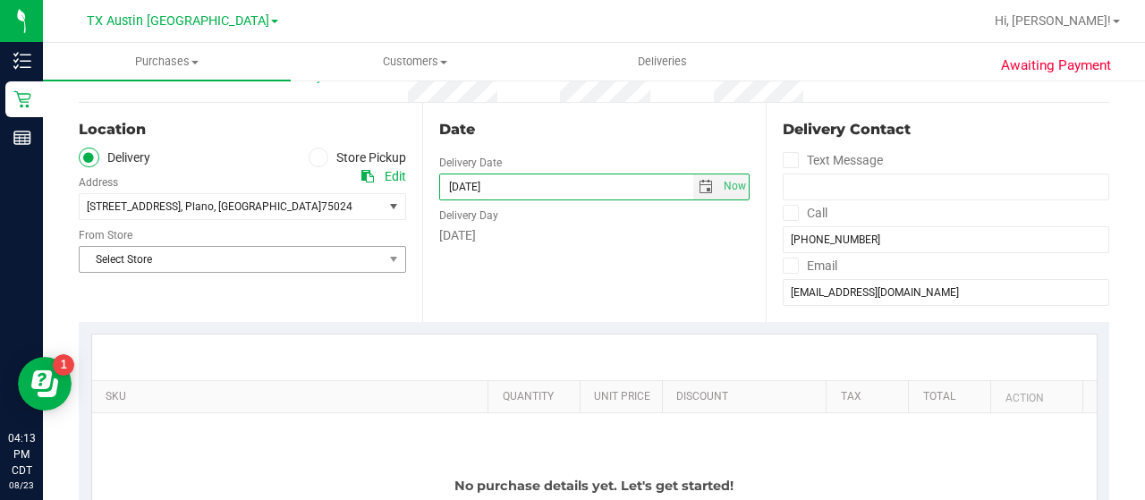
click at [281, 267] on span "Select Store" at bounding box center [231, 259] width 303 height 25
drag, startPoint x: 405, startPoint y: 307, endPoint x: 406, endPoint y: 319, distance: 12.6
click at [406, 319] on div "Location Delivery Store Pickup Address Edit [STREET_ADDRESS] , [GEOGRAPHIC_DATA…" at bounding box center [250, 212] width 343 height 219
click at [369, 272] on div "Location Delivery Store Pickup Address Edit [STREET_ADDRESS] , [GEOGRAPHIC_DATA…" at bounding box center [250, 212] width 343 height 219
click at [369, 264] on span "Select Store" at bounding box center [231, 259] width 303 height 25
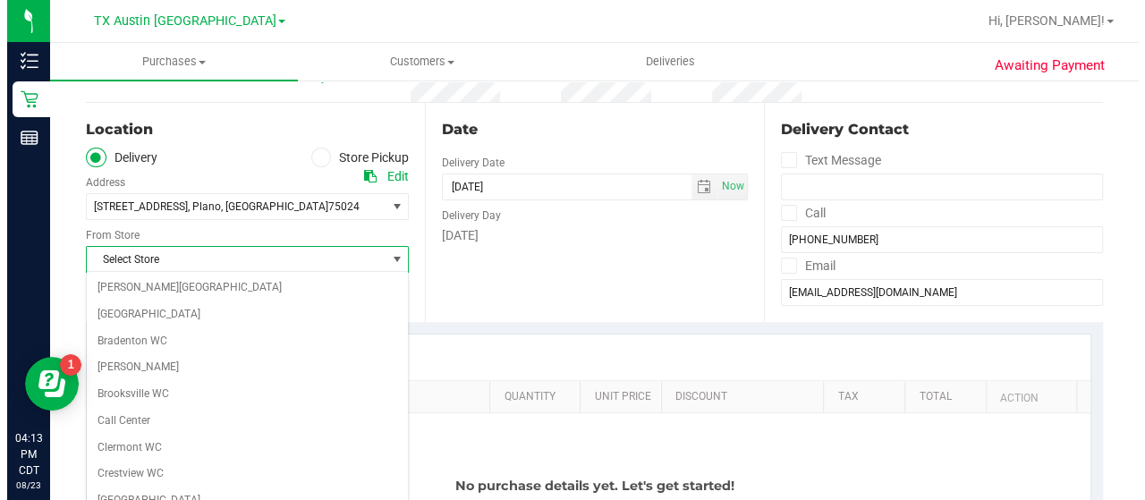
scroll to position [1265, 0]
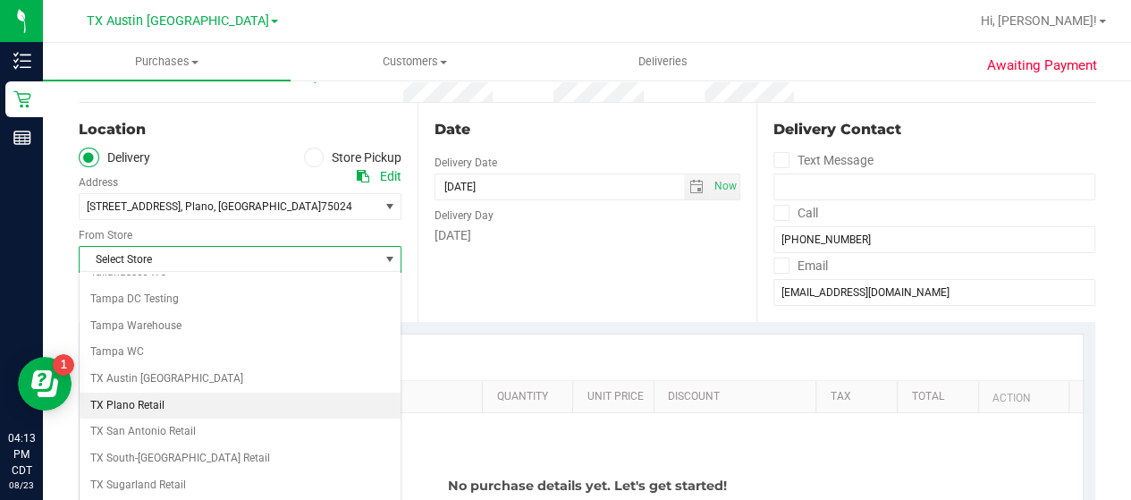
click at [218, 393] on li "TX Plano Retail" at bounding box center [240, 406] width 321 height 27
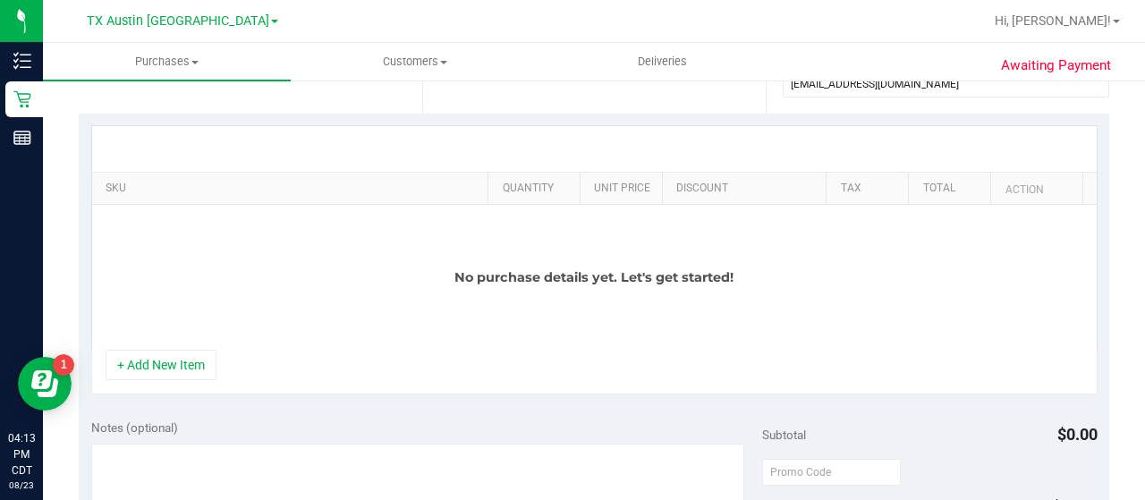
scroll to position [368, 0]
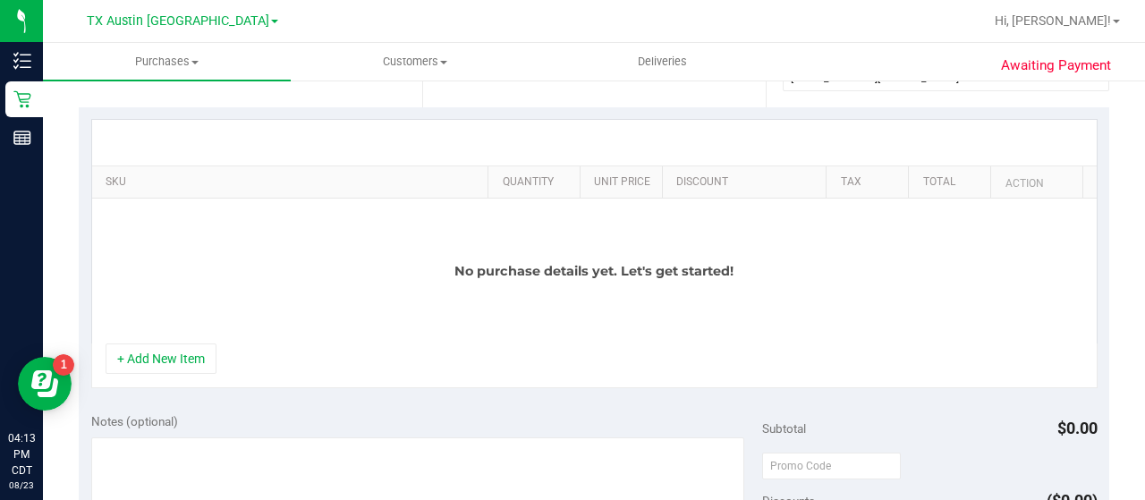
drag, startPoint x: 181, startPoint y: 350, endPoint x: 220, endPoint y: 328, distance: 44.8
click at [182, 351] on button "+ Add New Item" at bounding box center [161, 358] width 111 height 30
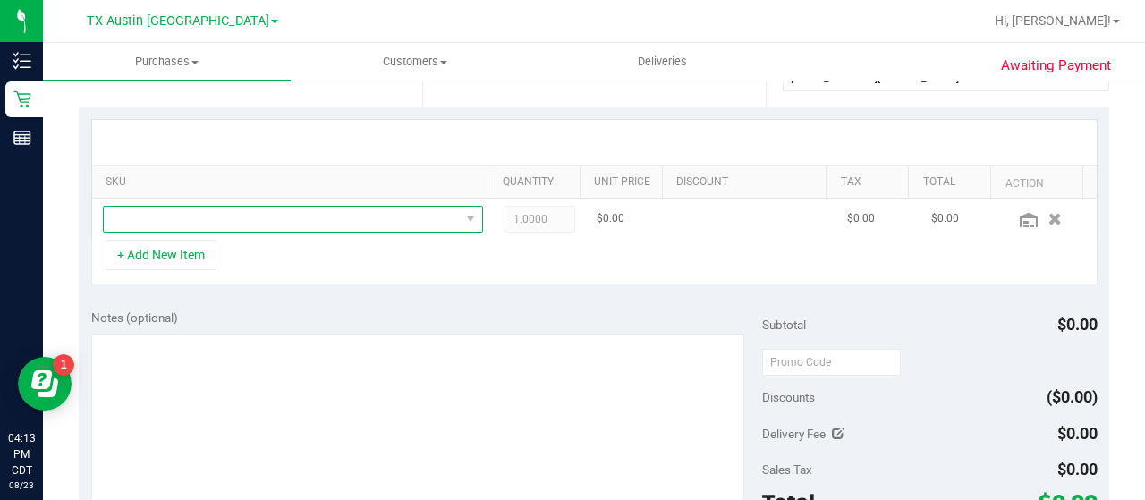
click at [340, 212] on span "NO DATA FOUND" at bounding box center [282, 219] width 356 height 25
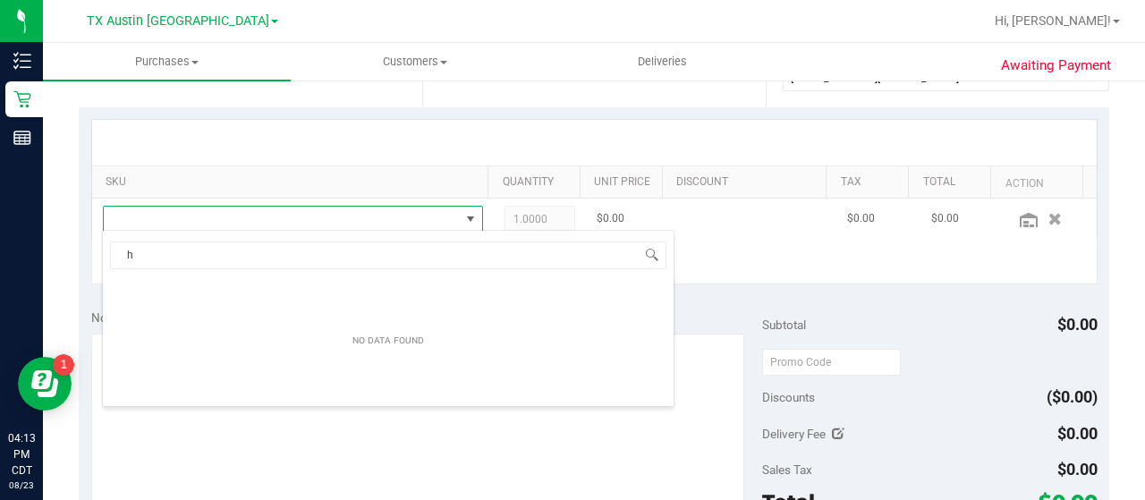
scroll to position [26, 360]
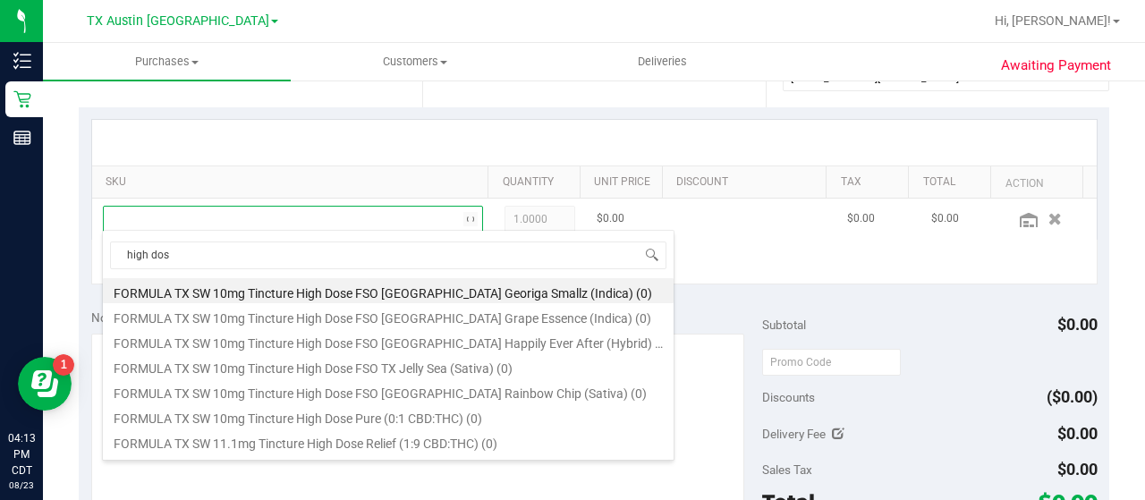
type input "high dose"
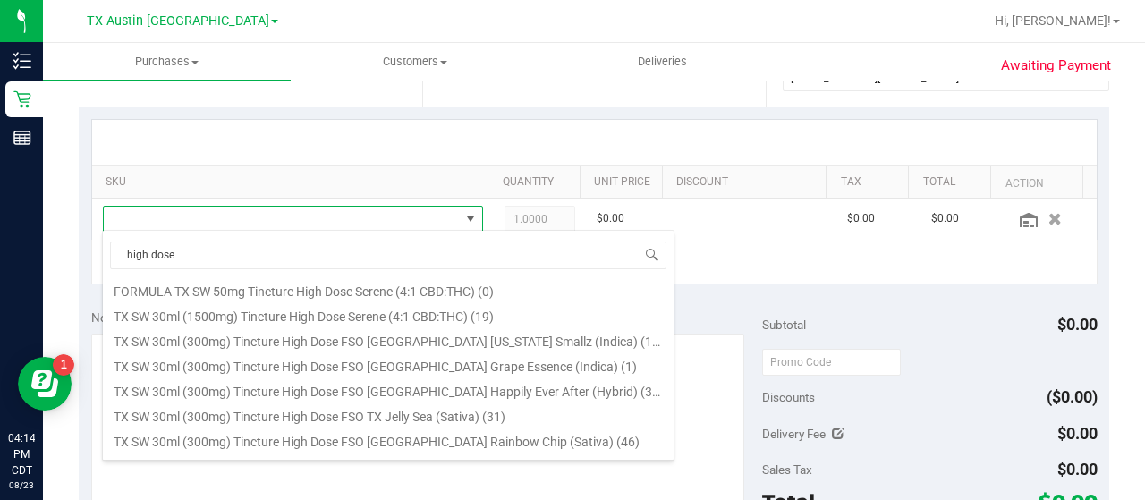
scroll to position [254, 0]
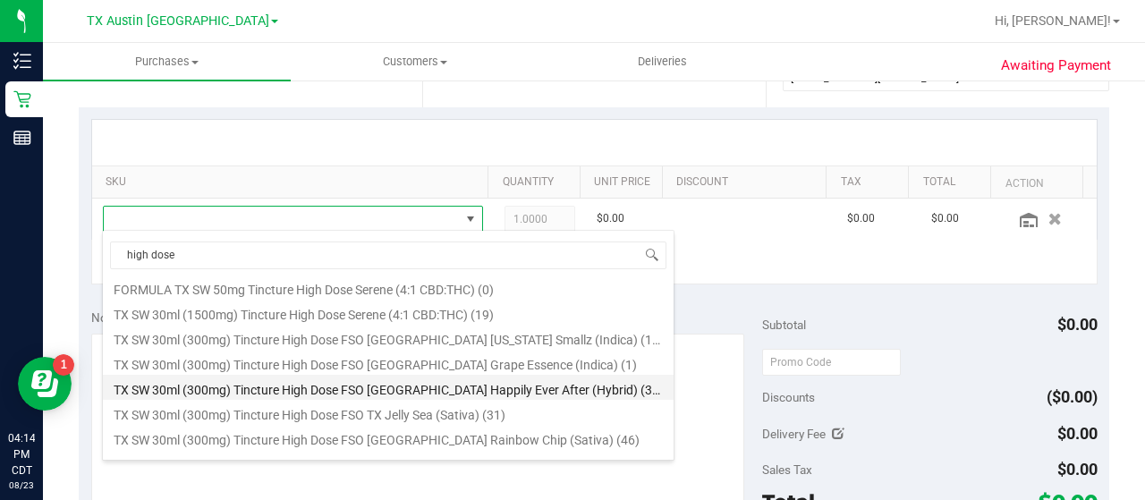
click at [558, 385] on li "TX SW 30ml (300mg) Tincture High Dose FSO [GEOGRAPHIC_DATA] Happily Ever After …" at bounding box center [388, 387] width 571 height 25
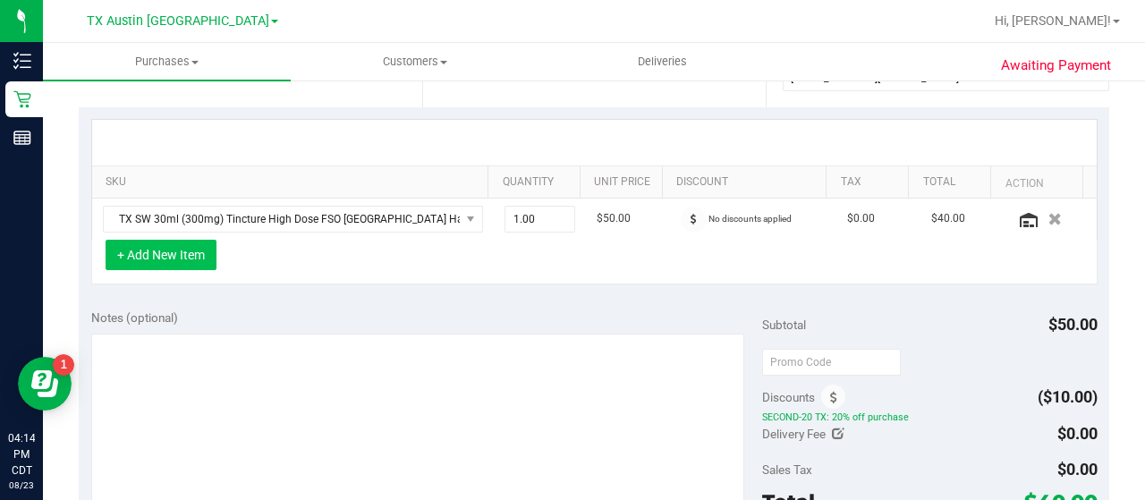
click at [165, 257] on button "+ Add New Item" at bounding box center [161, 255] width 111 height 30
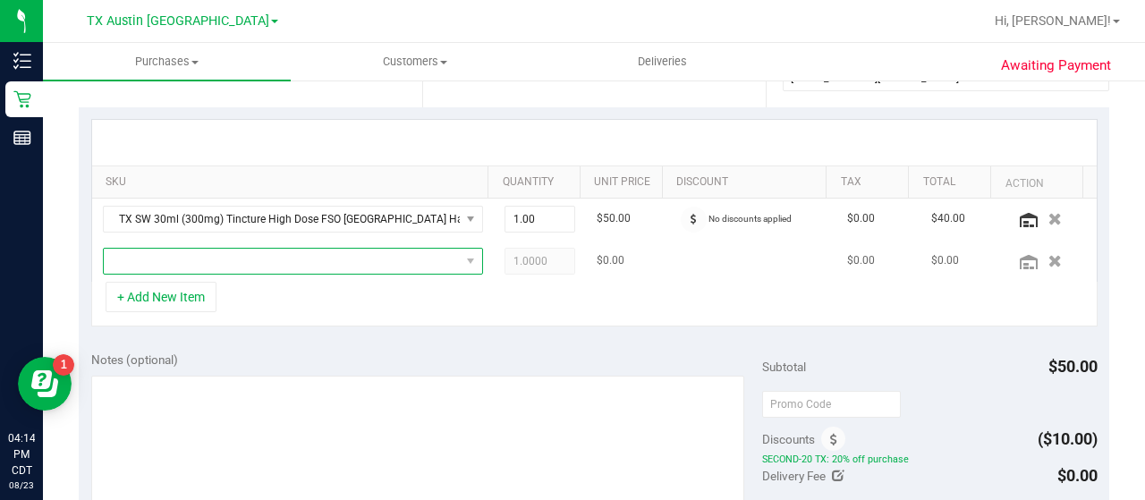
click at [241, 250] on span "NO DATA FOUND" at bounding box center [282, 261] width 356 height 25
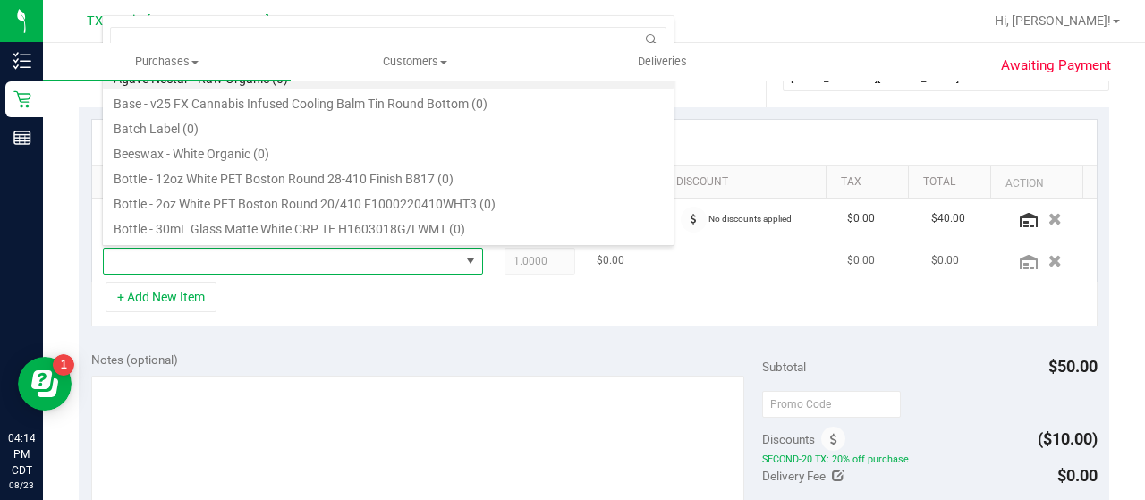
scroll to position [26, 360]
type input "mint bar"
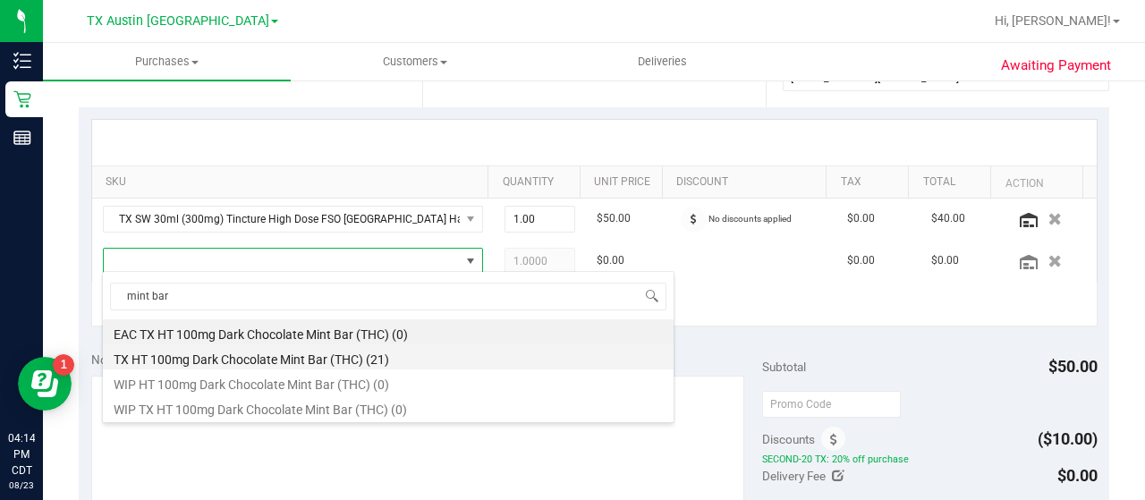
click at [374, 355] on li "TX HT 100mg Dark Chocolate Mint Bar (THC) (21)" at bounding box center [388, 356] width 571 height 25
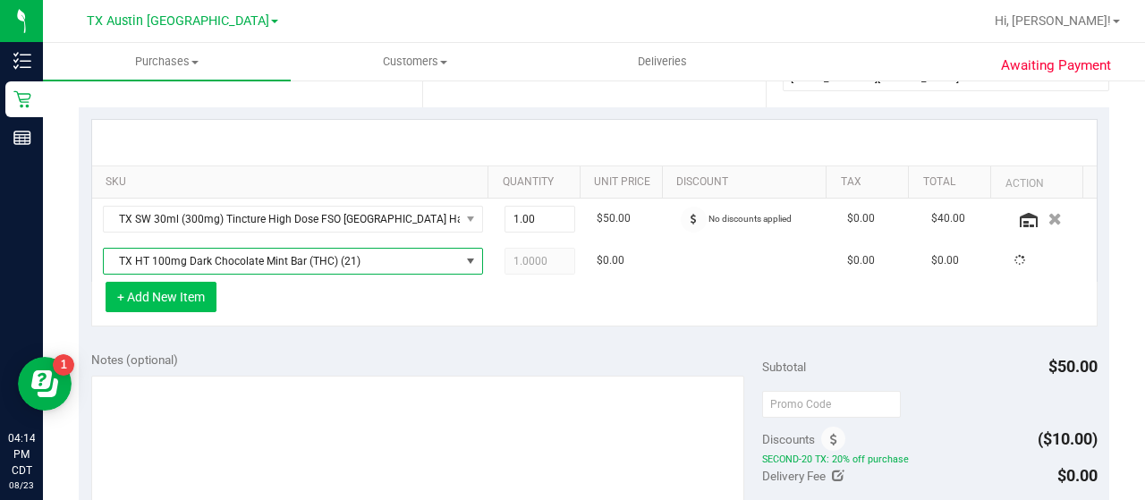
click at [186, 307] on button "+ Add New Item" at bounding box center [161, 297] width 111 height 30
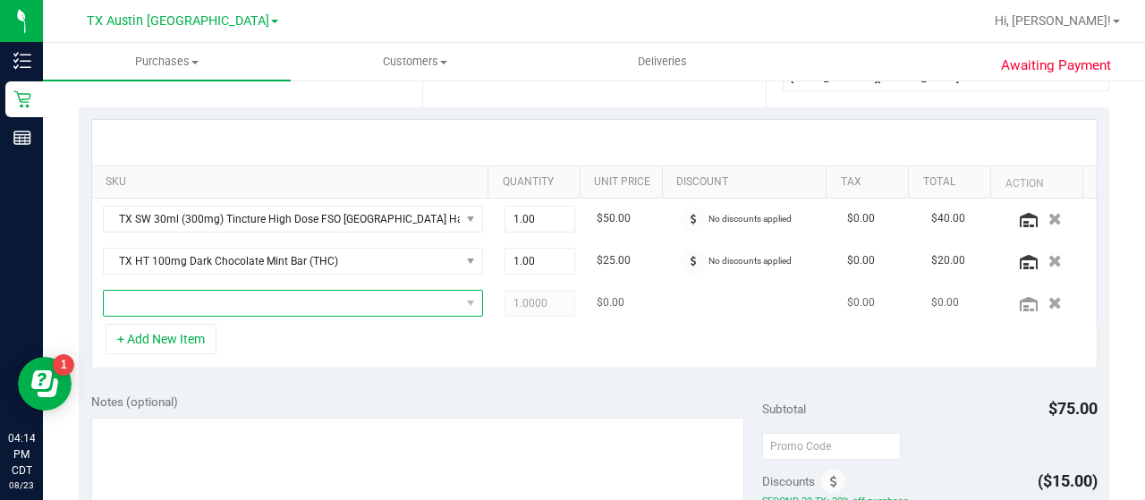
click at [319, 309] on span "NO DATA FOUND" at bounding box center [282, 303] width 356 height 25
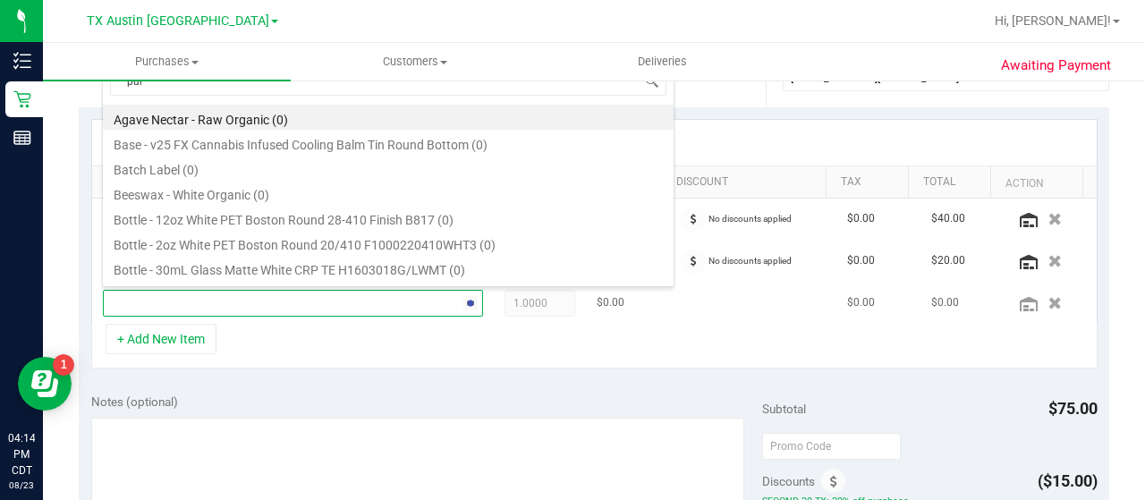
type input "pure"
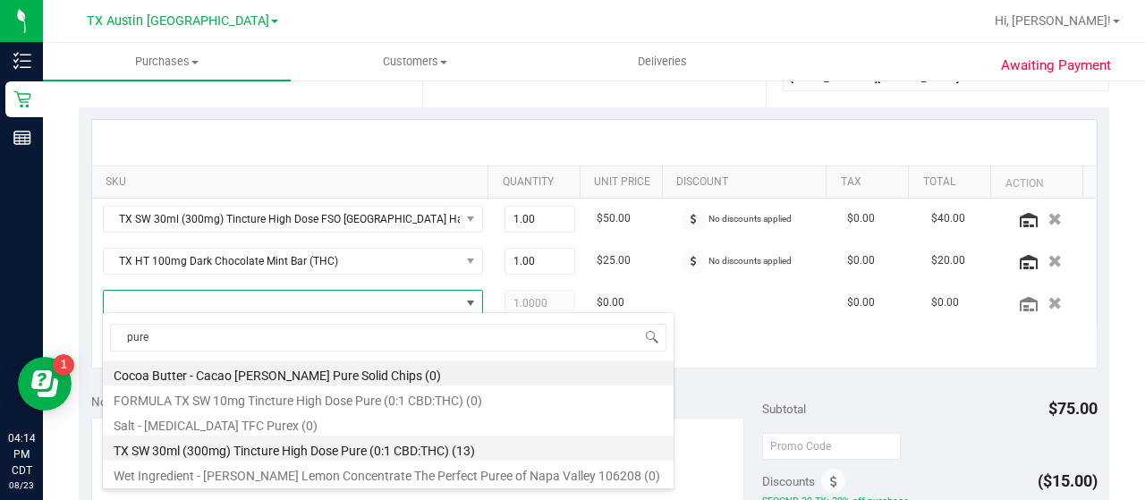
click at [477, 451] on li "TX SW 30ml (300mg) Tincture High Dose Pure (0:1 CBD:THC) (13)" at bounding box center [388, 448] width 571 height 25
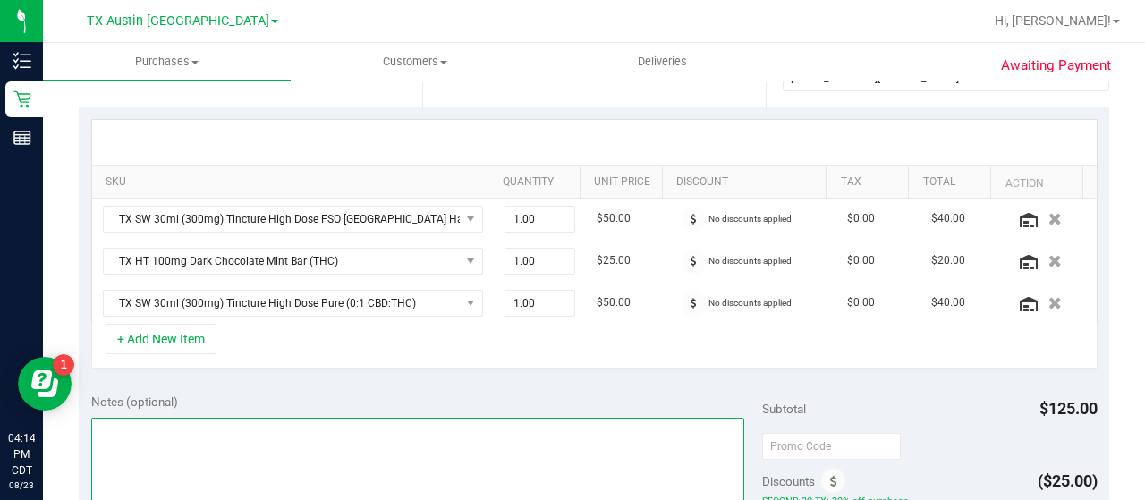
click at [466, 426] on textarea at bounding box center [417, 504] width 653 height 172
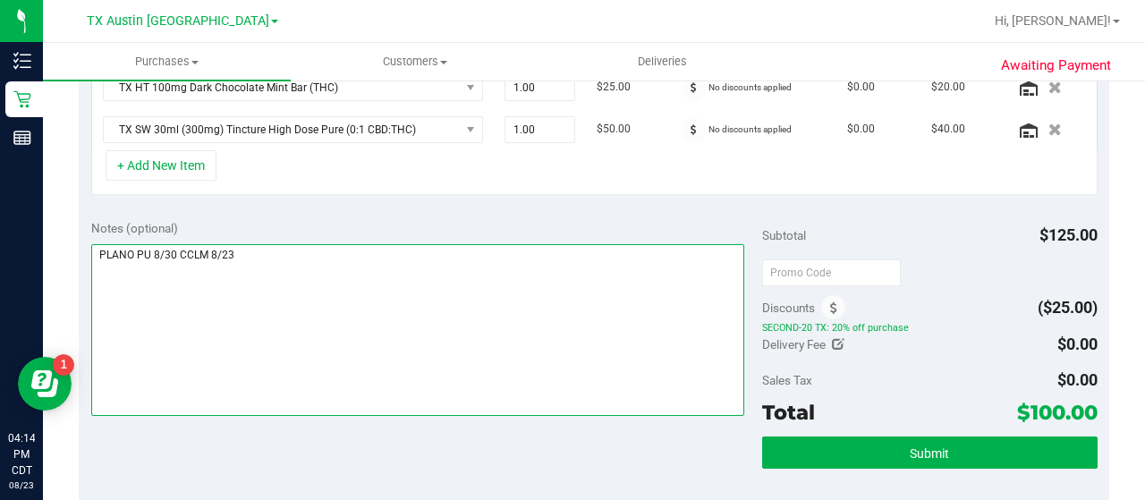
scroll to position [562, 0]
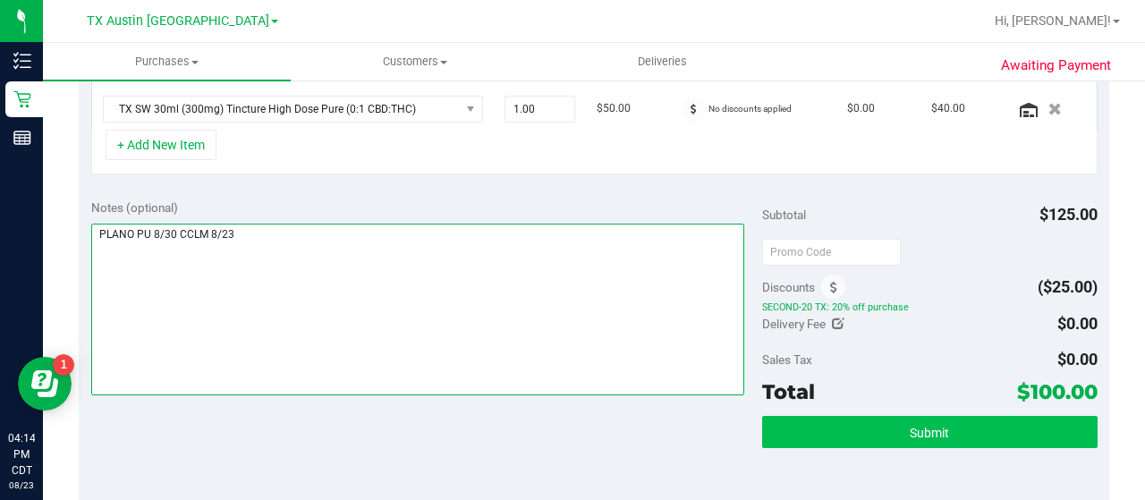
type textarea "PLANO PU 8/30 CCLM 8/23"
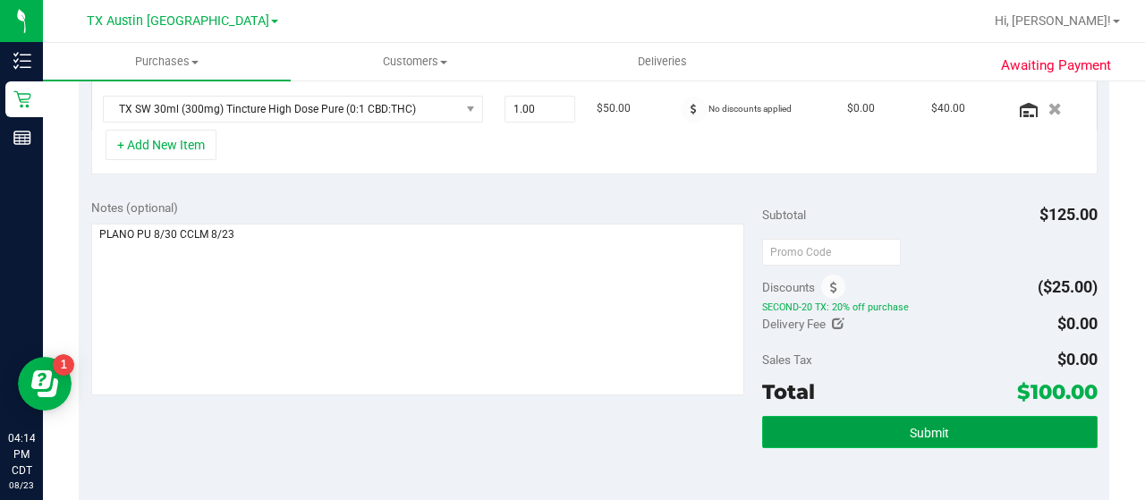
click at [829, 432] on button "Submit" at bounding box center [929, 432] width 335 height 32
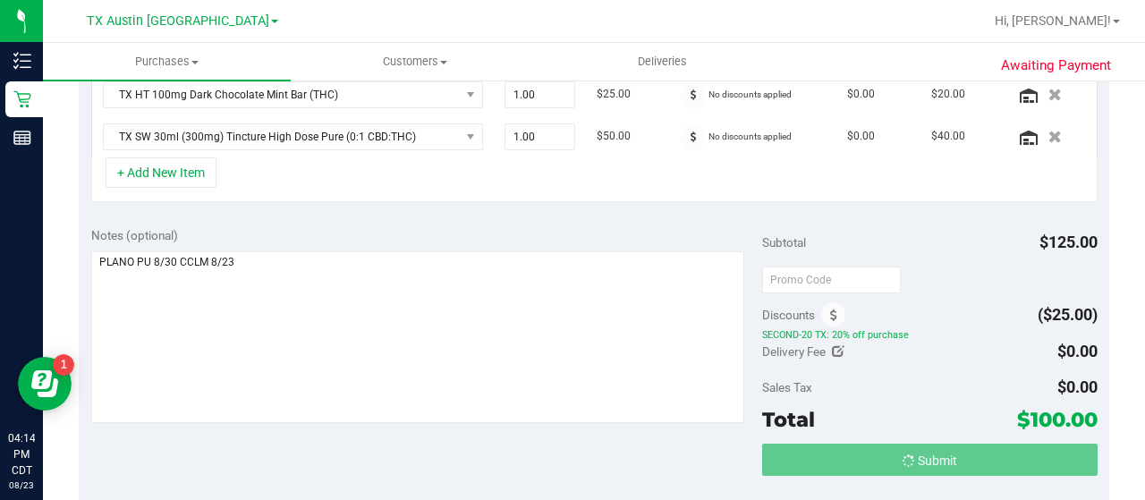
scroll to position [506, 0]
